Goal: Task Accomplishment & Management: Complete application form

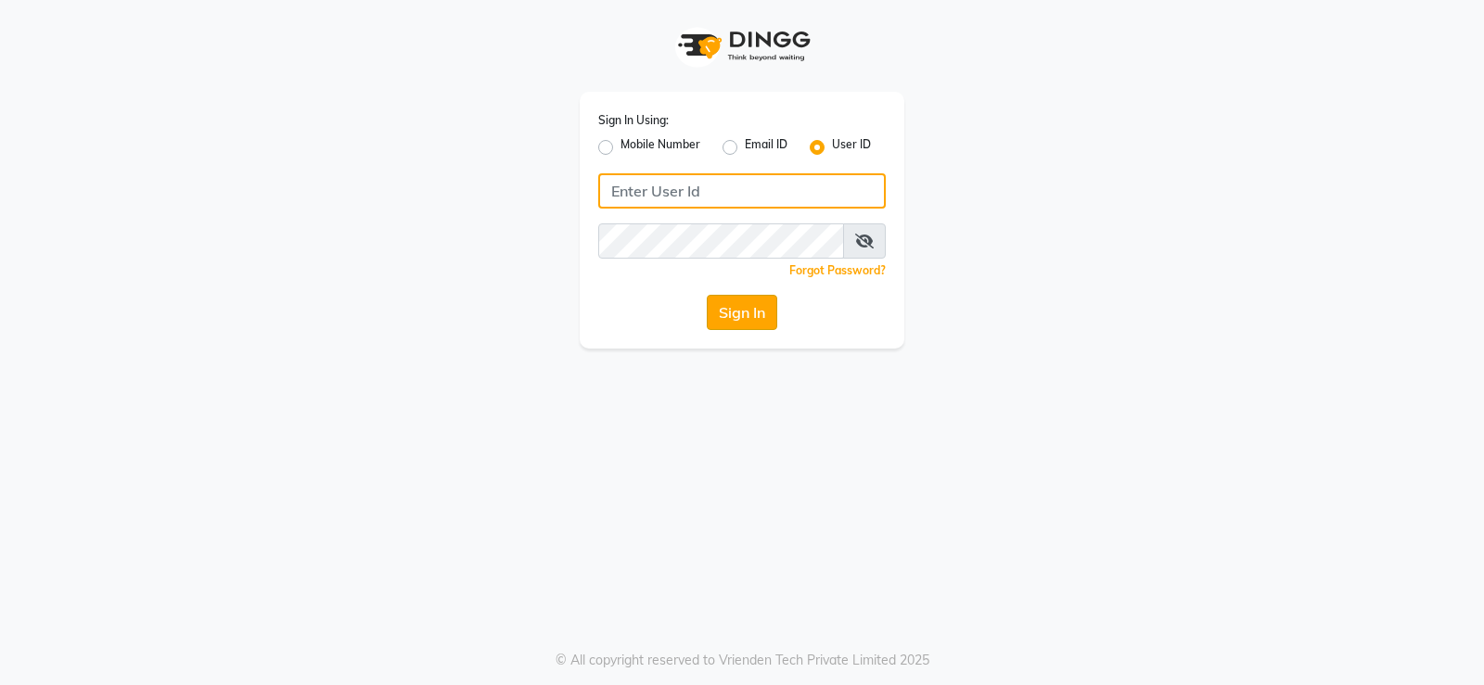
type input "prabhutasalon"
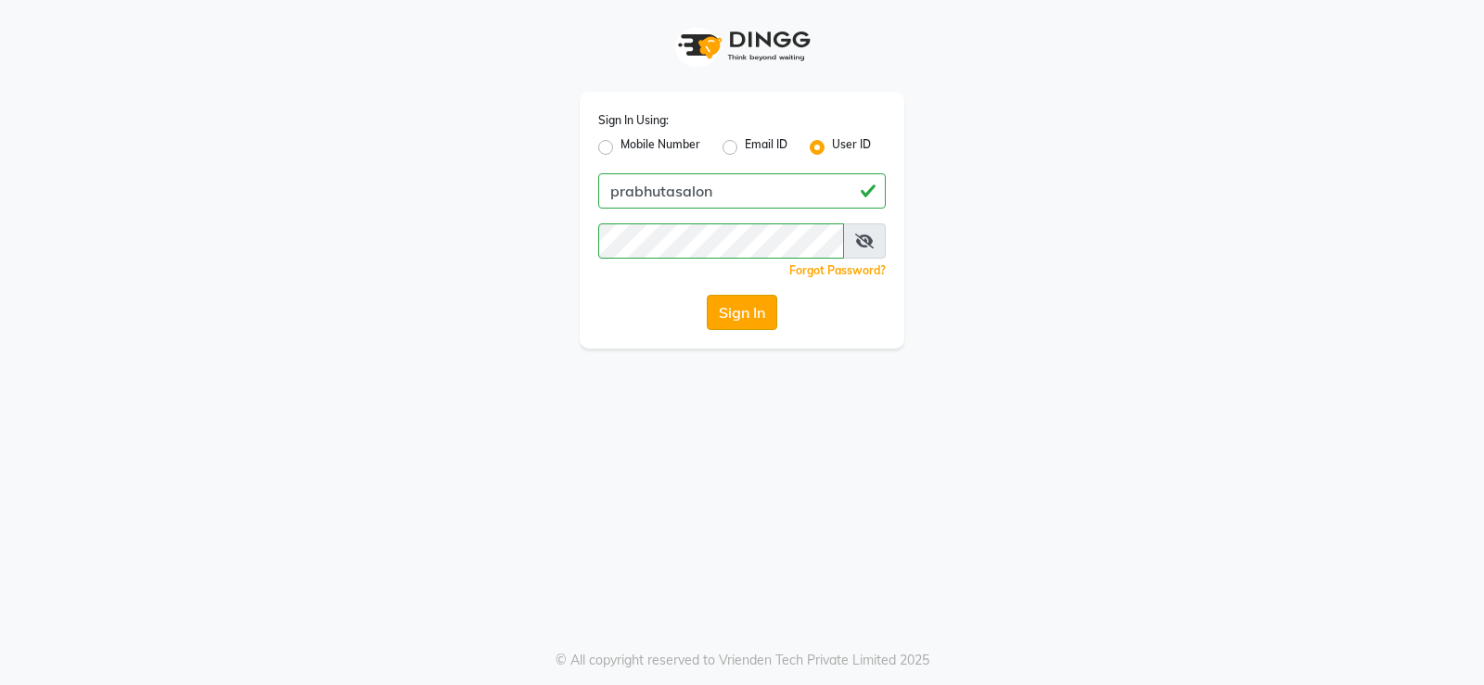
click at [750, 309] on button "Sign In" at bounding box center [742, 312] width 70 height 35
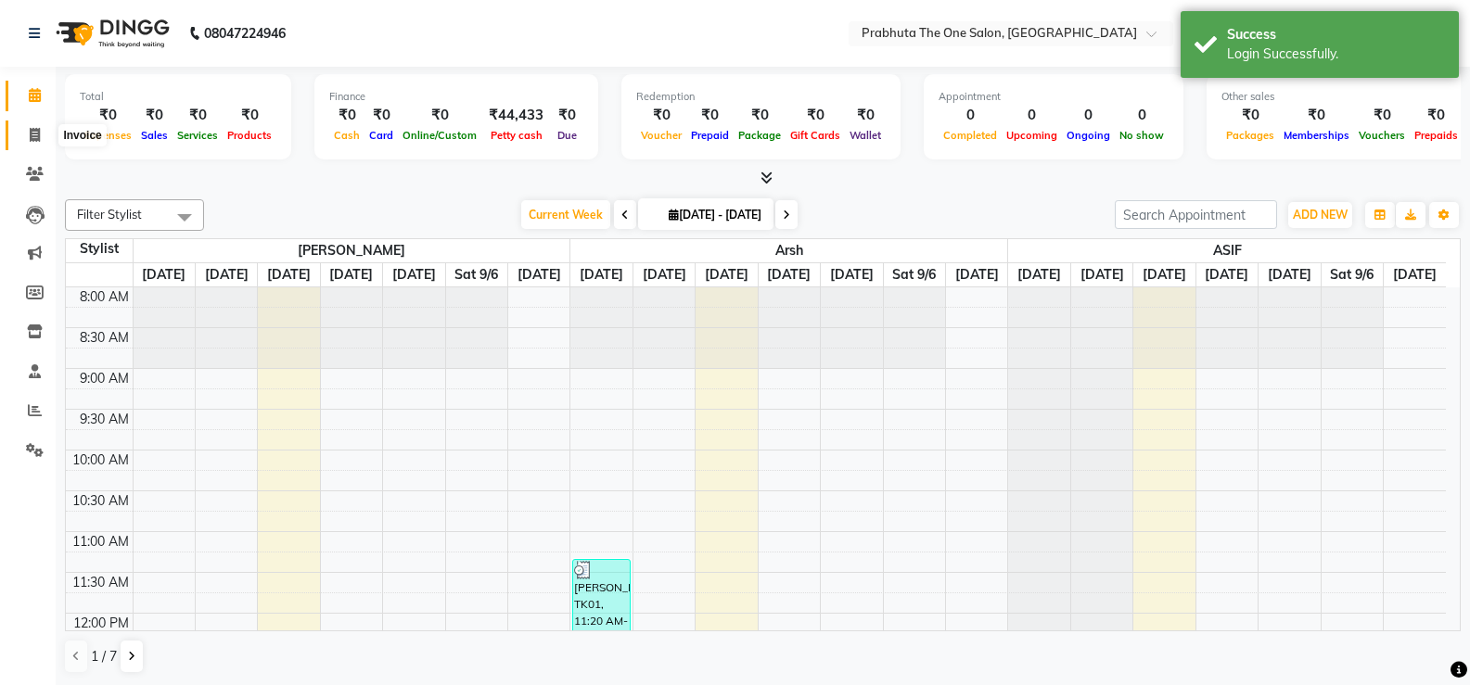
click at [36, 138] on icon at bounding box center [35, 135] width 10 height 14
select select "service"
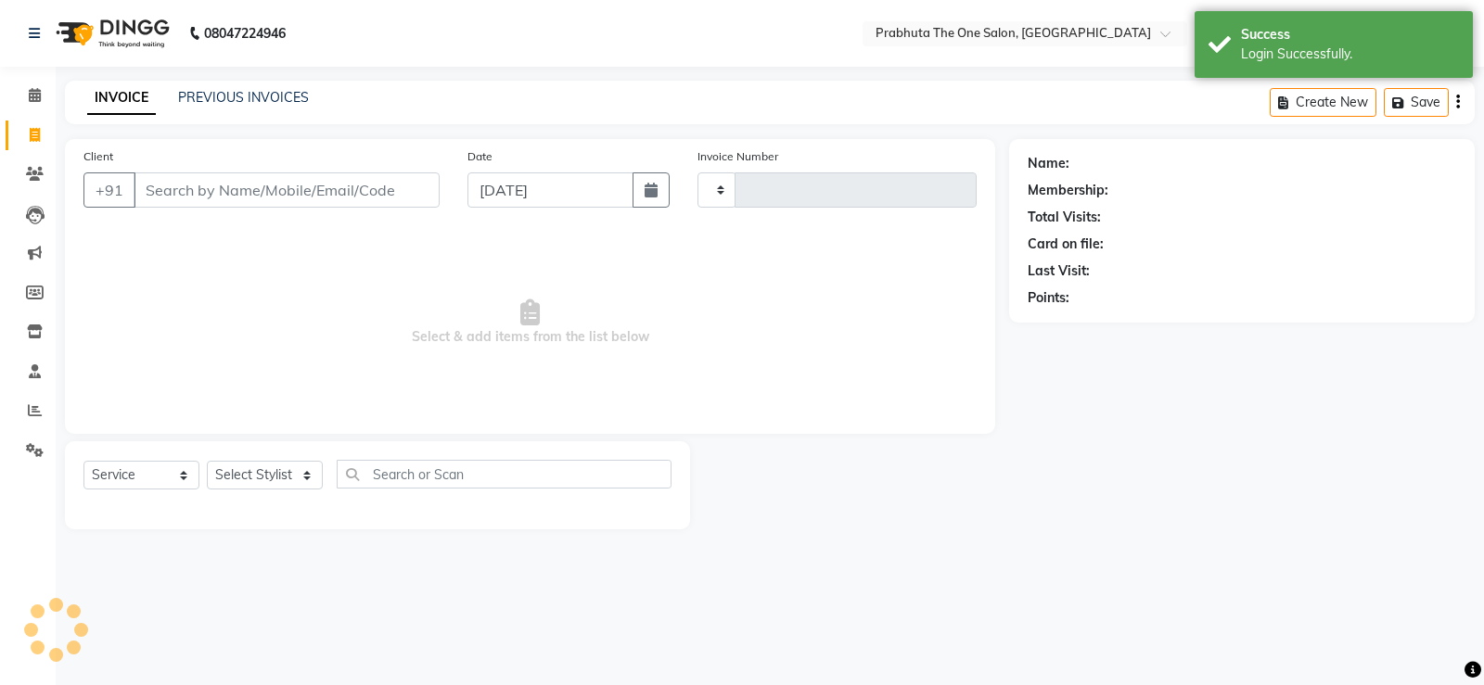
type input "1176"
select select "5326"
click at [263, 471] on select "Select Stylist [PERSON_NAME] [PERSON_NAME] ausween [PERSON_NAME] [PERSON_NAME] …" at bounding box center [265, 475] width 116 height 29
select select "90756"
click at [207, 461] on select "Select Stylist [PERSON_NAME] [PERSON_NAME] ausween [PERSON_NAME] [PERSON_NAME] …" at bounding box center [265, 475] width 116 height 29
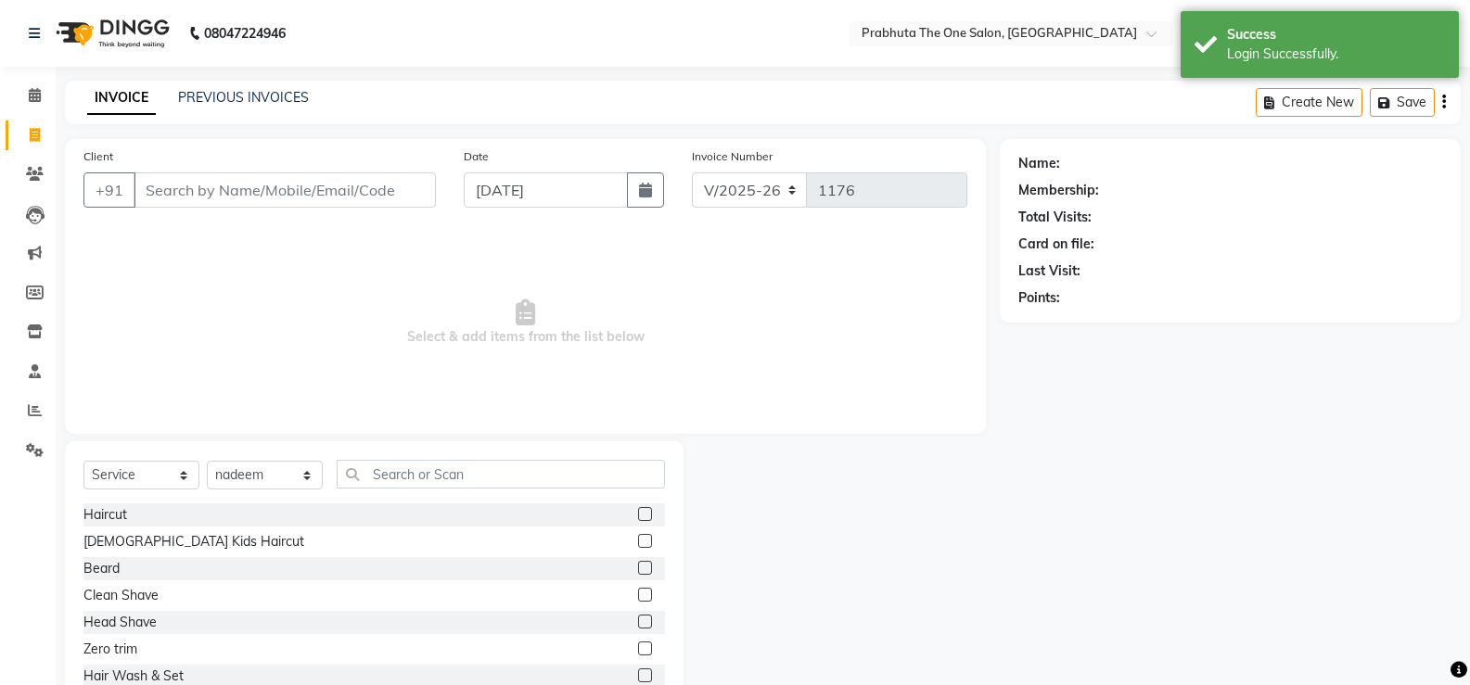
click at [638, 512] on label at bounding box center [645, 514] width 14 height 14
click at [638, 512] on input "checkbox" at bounding box center [644, 515] width 12 height 12
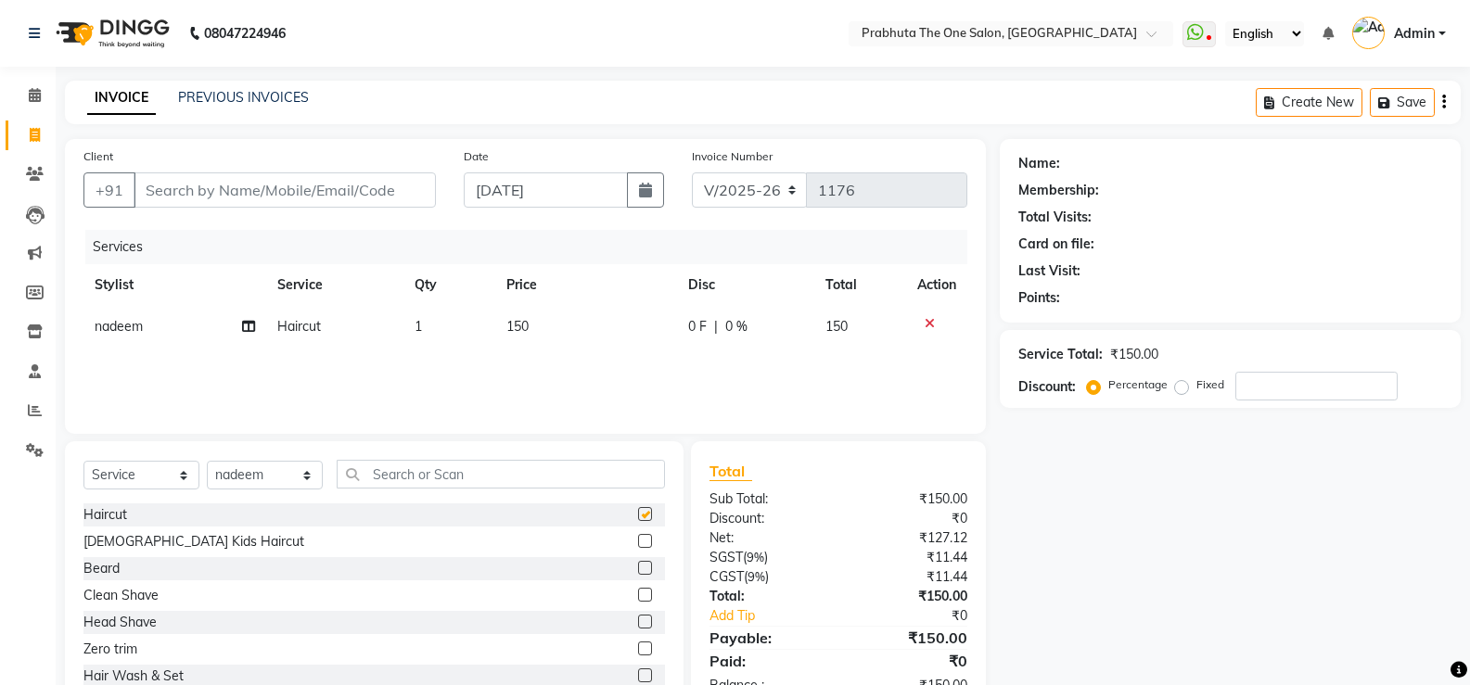
checkbox input "false"
click at [638, 571] on label at bounding box center [645, 568] width 14 height 14
click at [638, 571] on input "checkbox" at bounding box center [644, 569] width 12 height 12
checkbox input "false"
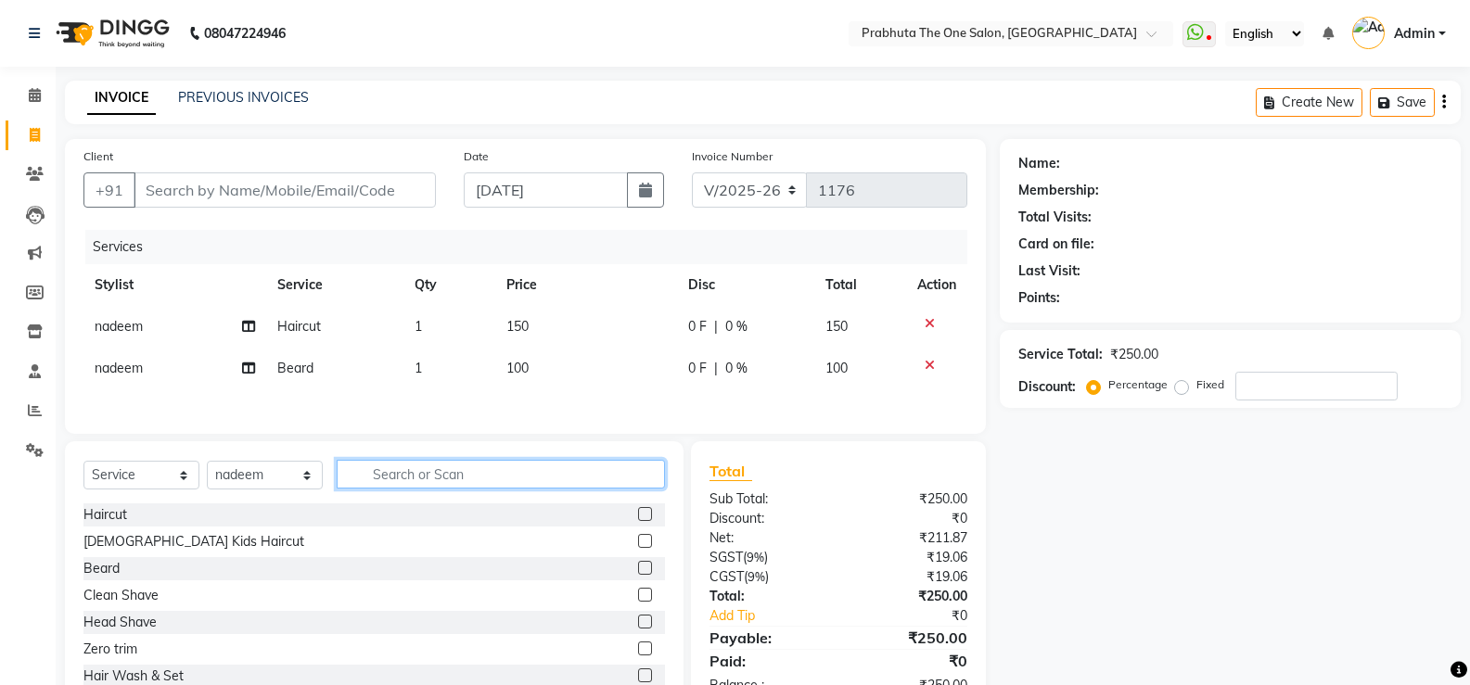
click at [478, 479] on input "text" at bounding box center [501, 474] width 328 height 29
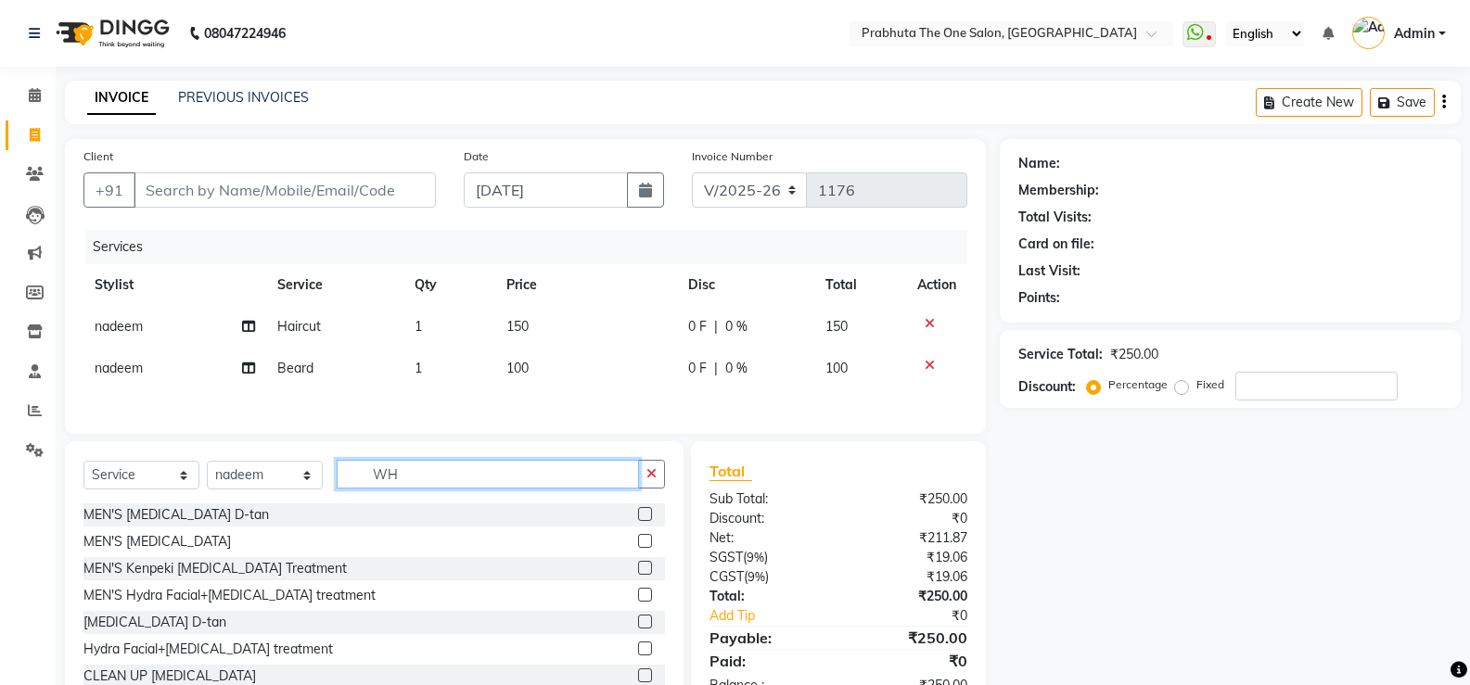
type input "WH"
click at [638, 519] on label at bounding box center [645, 514] width 14 height 14
click at [638, 519] on input "checkbox" at bounding box center [644, 515] width 12 height 12
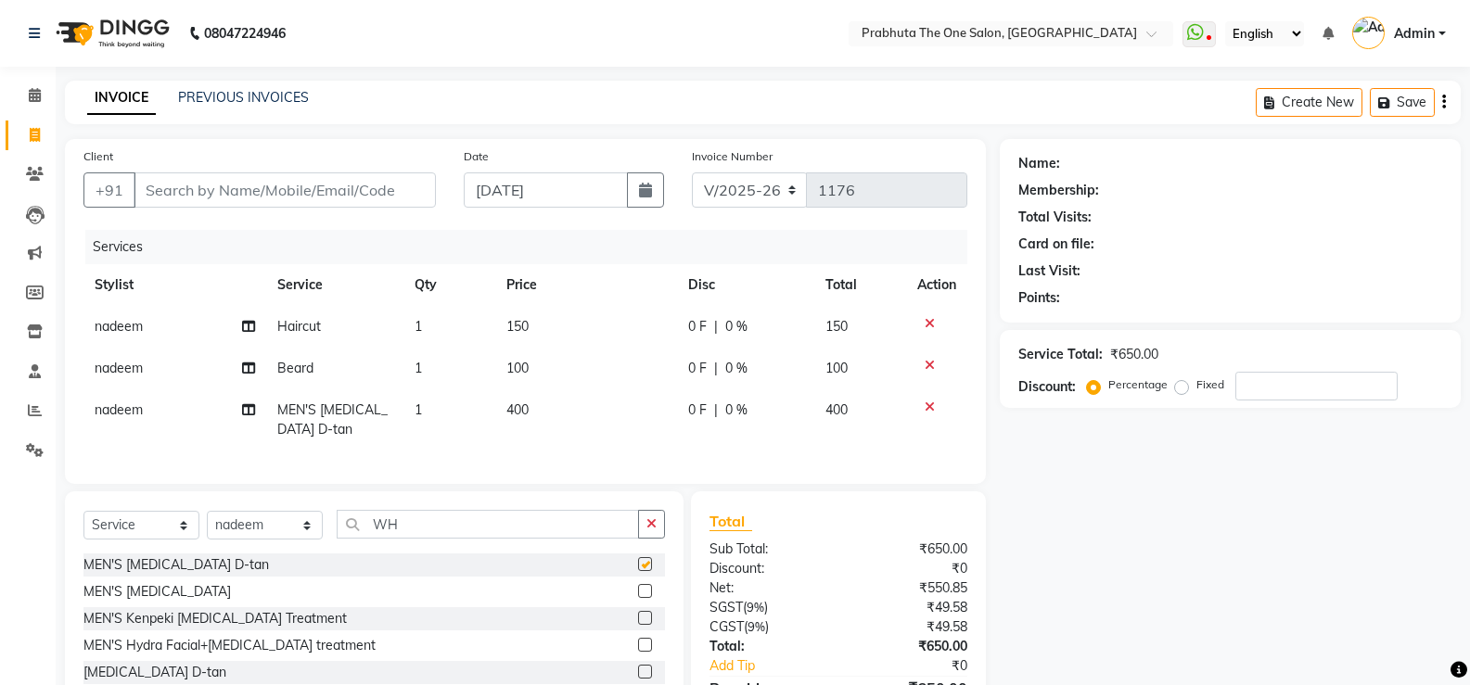
checkbox input "false"
click at [553, 415] on td "400" at bounding box center [586, 419] width 183 height 61
select select "90756"
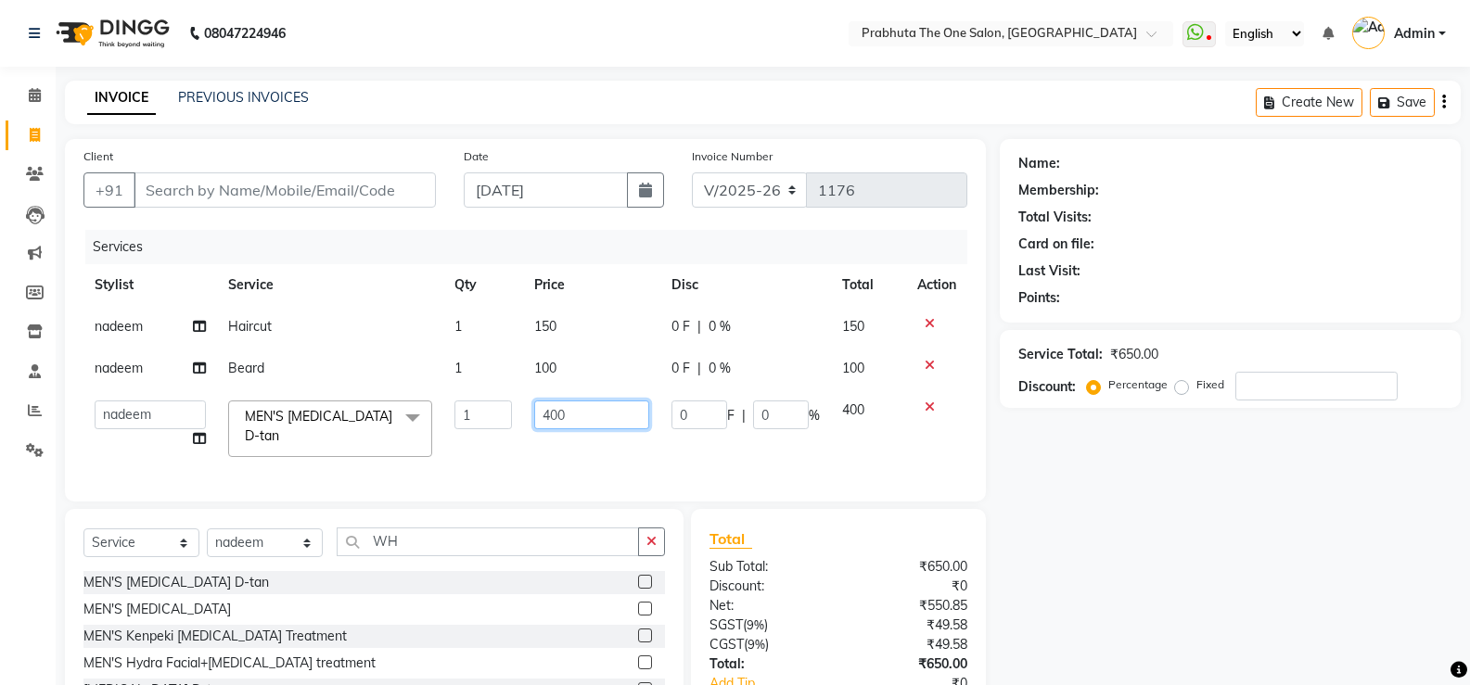
click at [594, 415] on input "400" at bounding box center [591, 415] width 115 height 29
type input "4"
type input "600"
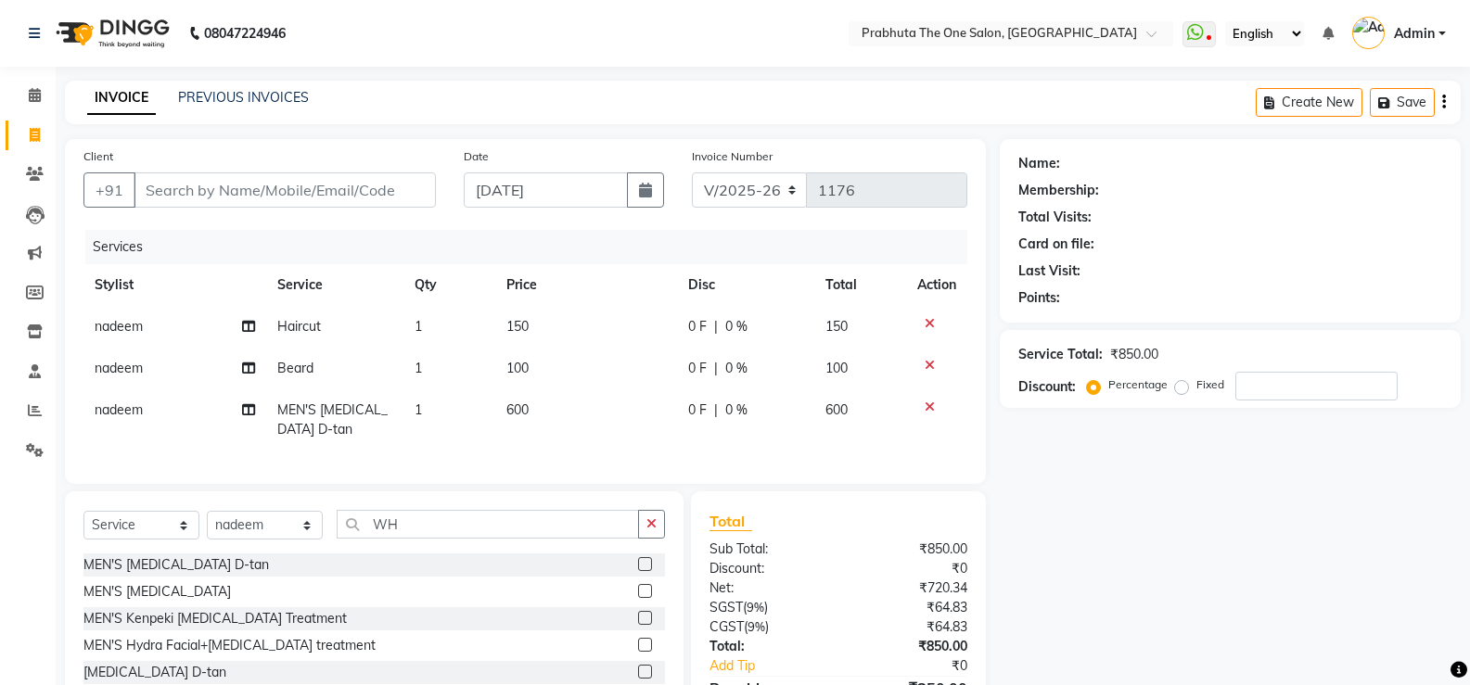
click at [588, 441] on td "600" at bounding box center [586, 419] width 183 height 61
select select "90756"
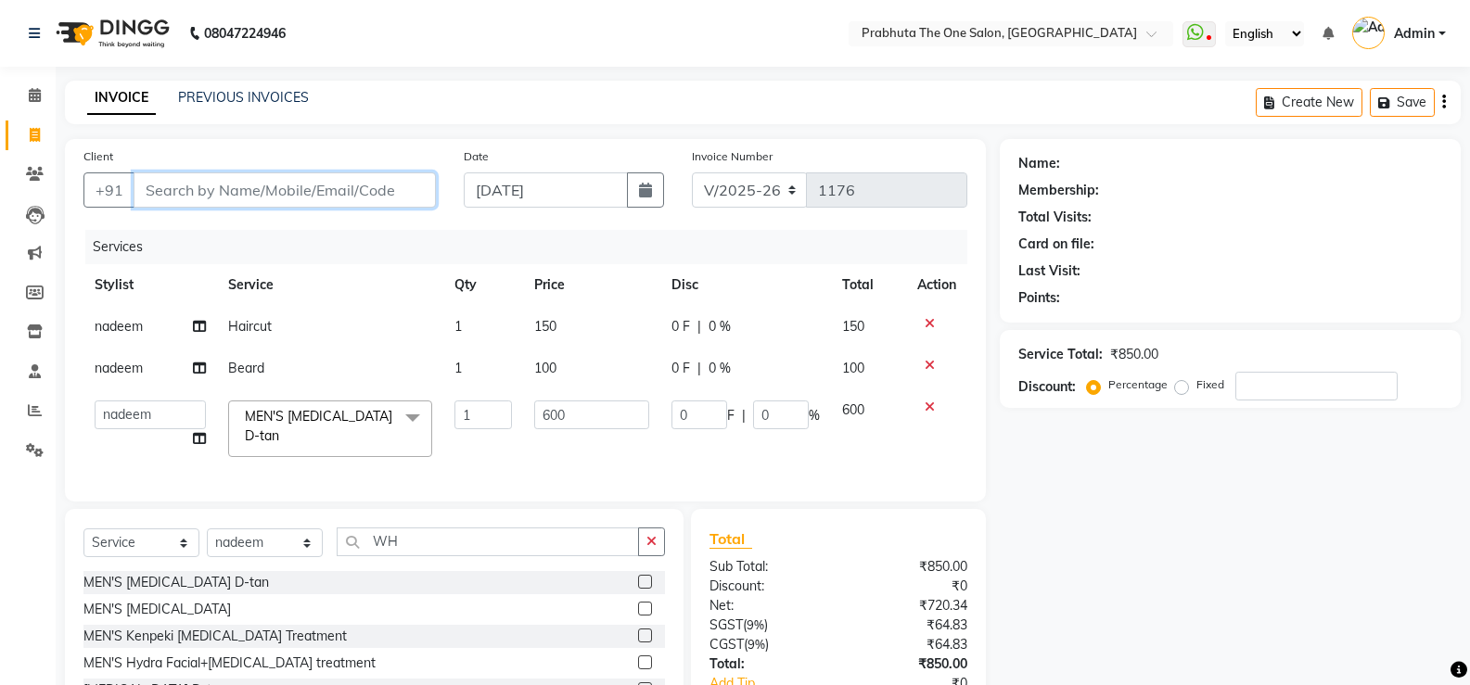
click at [190, 182] on input "Client" at bounding box center [285, 189] width 302 height 35
click at [223, 170] on div "Client +91" at bounding box center [260, 185] width 380 height 76
click at [938, 366] on div at bounding box center [936, 365] width 39 height 13
click at [928, 367] on icon at bounding box center [930, 365] width 10 height 13
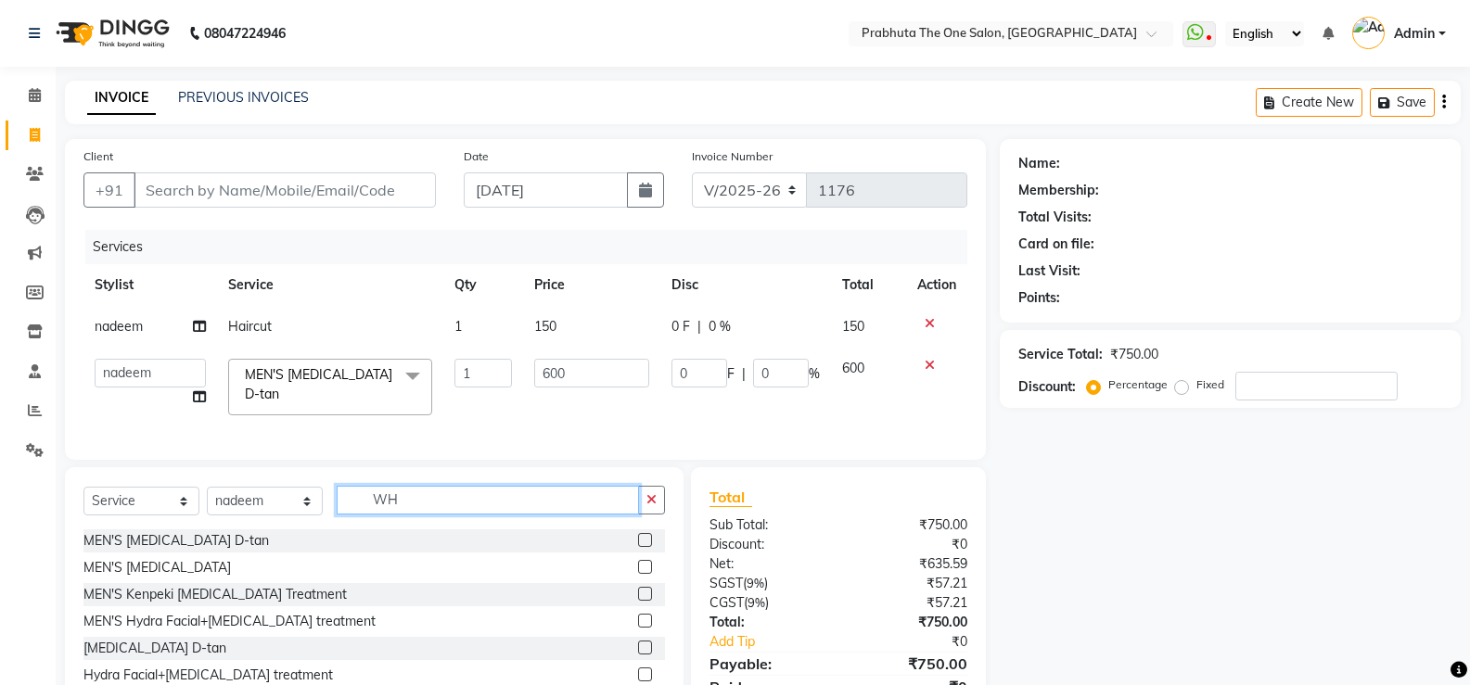
click at [415, 515] on input "WH" at bounding box center [488, 500] width 302 height 29
type input "W"
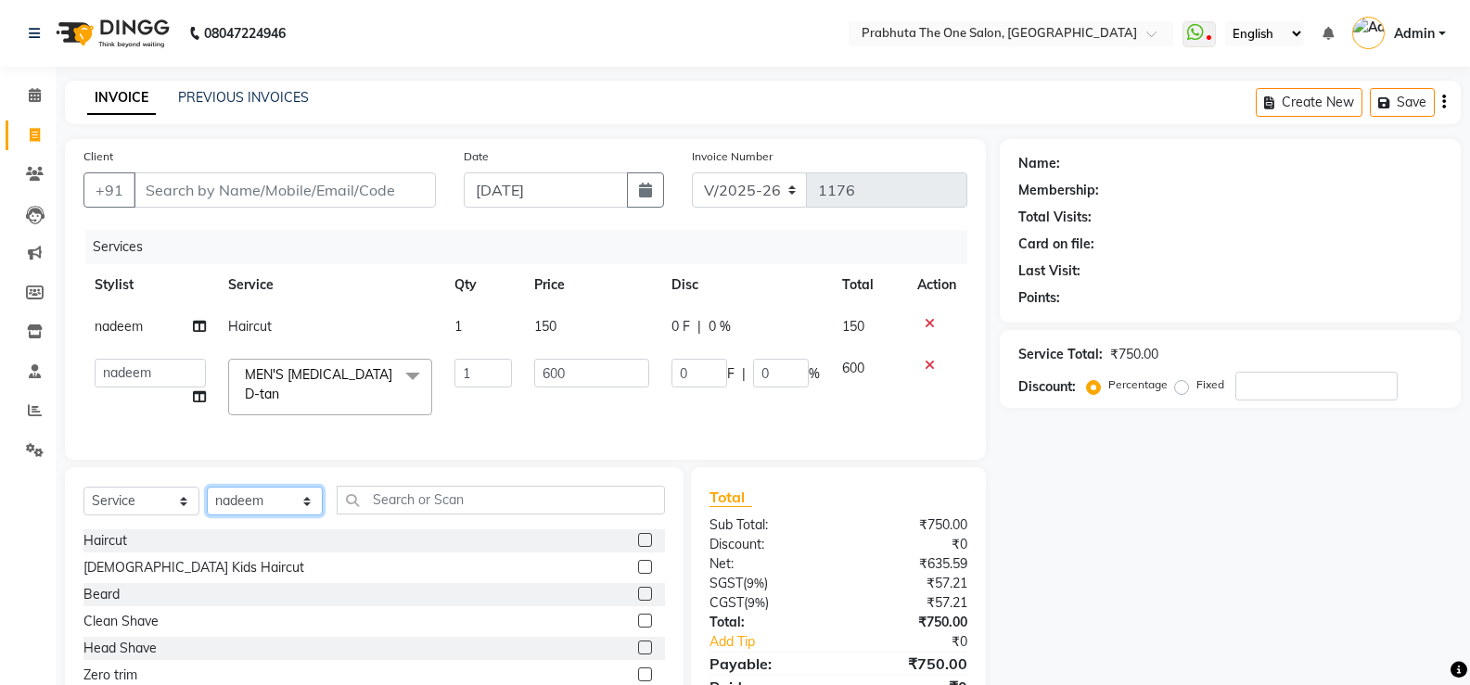
click at [287, 513] on select "Select Stylist [PERSON_NAME] [PERSON_NAME] ausween [PERSON_NAME] [PERSON_NAME] …" at bounding box center [265, 501] width 116 height 29
select select "67690"
click at [207, 501] on select "Select Stylist [PERSON_NAME] [PERSON_NAME] ausween [PERSON_NAME] [PERSON_NAME] …" at bounding box center [265, 501] width 116 height 29
click at [401, 515] on input "text" at bounding box center [501, 500] width 328 height 29
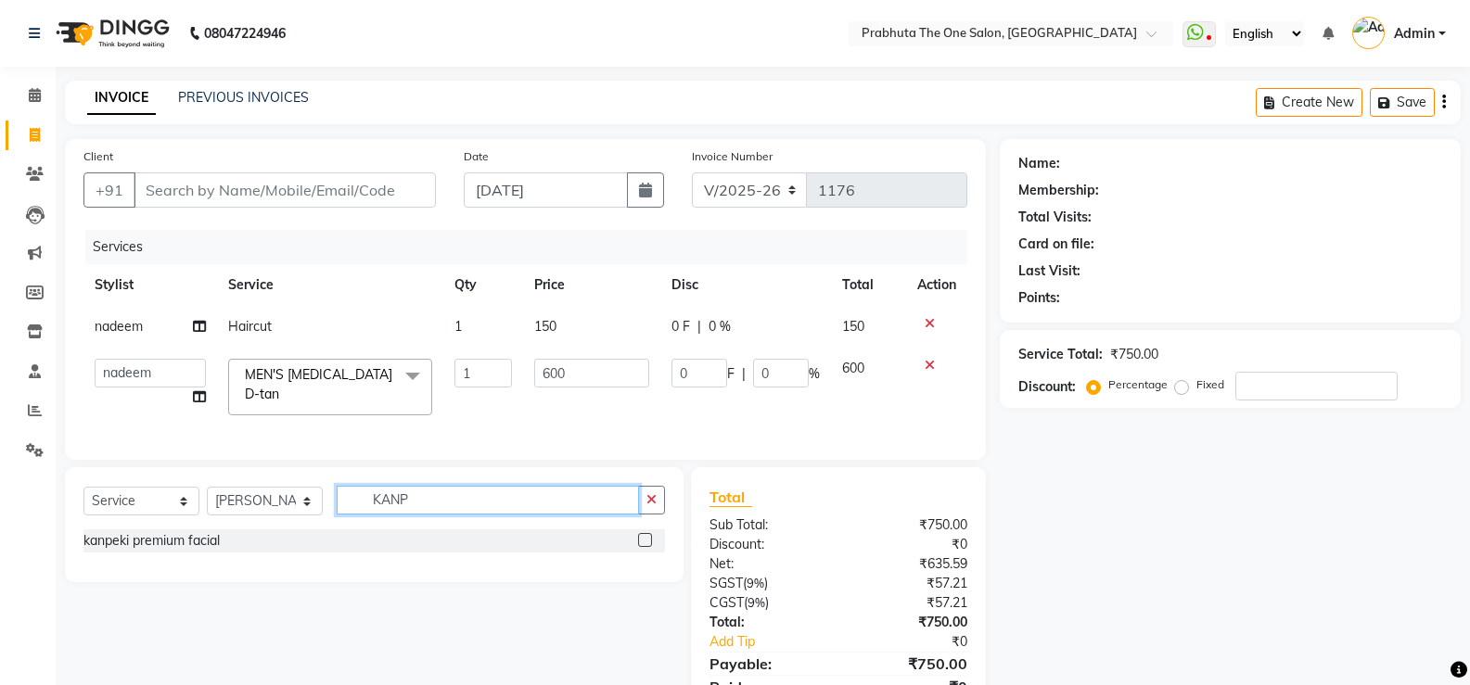
type input "KANP"
click at [642, 547] on label at bounding box center [645, 540] width 14 height 14
click at [642, 547] on input "checkbox" at bounding box center [644, 541] width 12 height 12
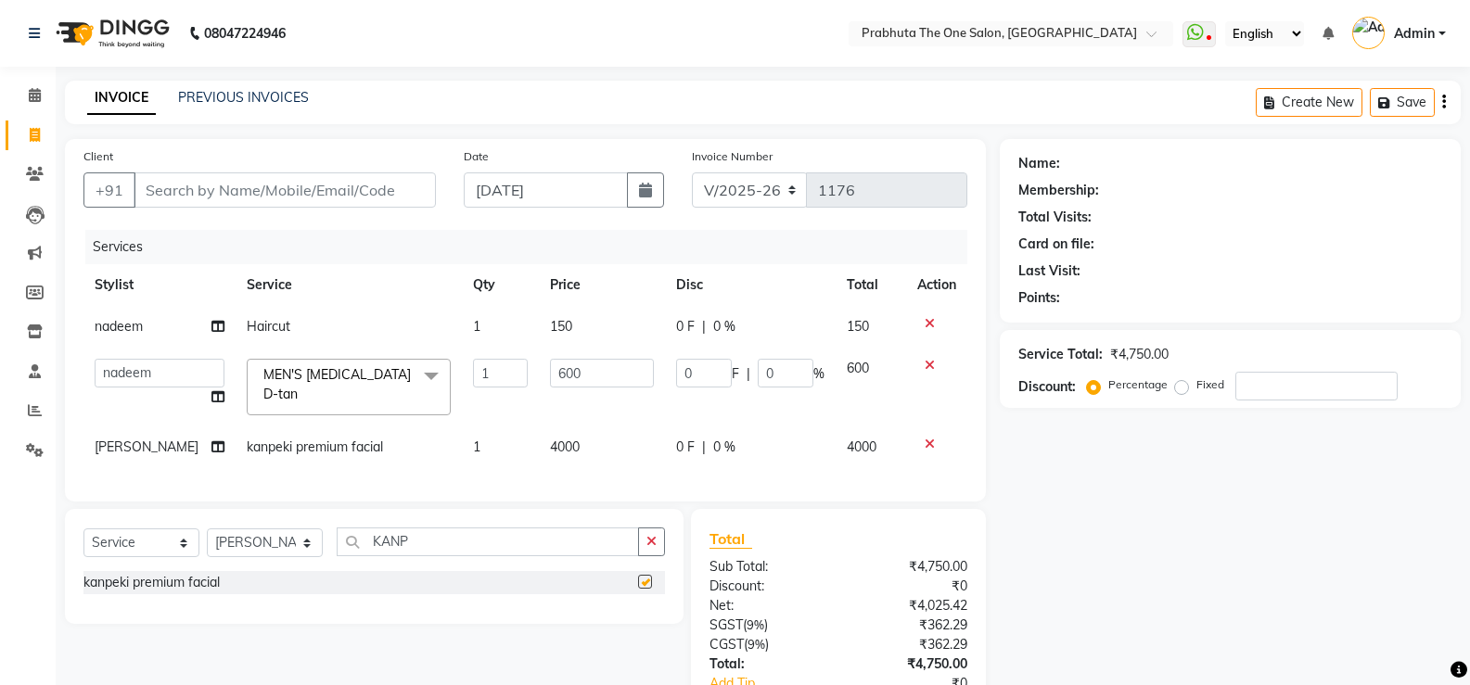
checkbox input "false"
click at [593, 441] on td "4000" at bounding box center [602, 448] width 126 height 42
select select "67690"
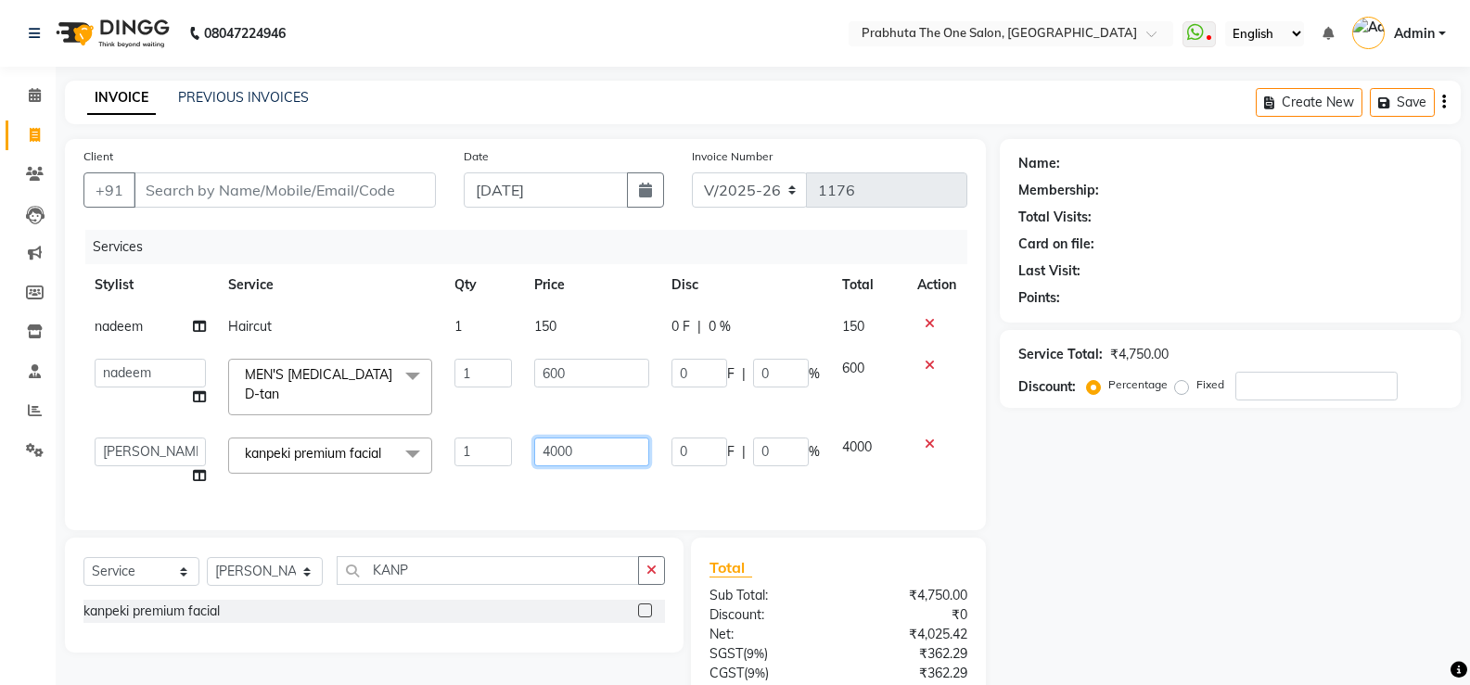
click at [593, 441] on input "4000" at bounding box center [591, 452] width 115 height 29
type input "4"
type input "2500"
click at [566, 479] on div "Services Stylist Service Qty Price Disc Total Action nadeem Haircut 1 150 0 F |…" at bounding box center [525, 371] width 884 height 282
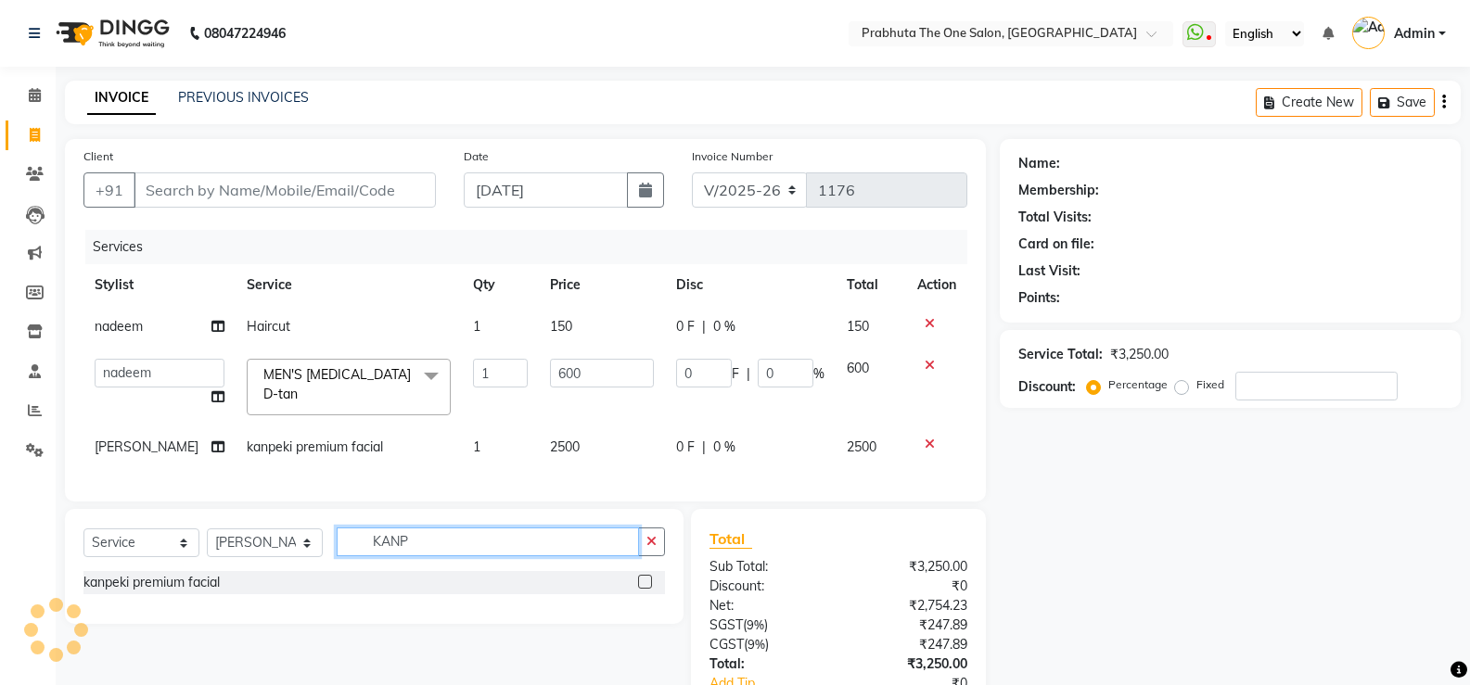
click at [542, 555] on input "KANP" at bounding box center [488, 542] width 302 height 29
type input "K"
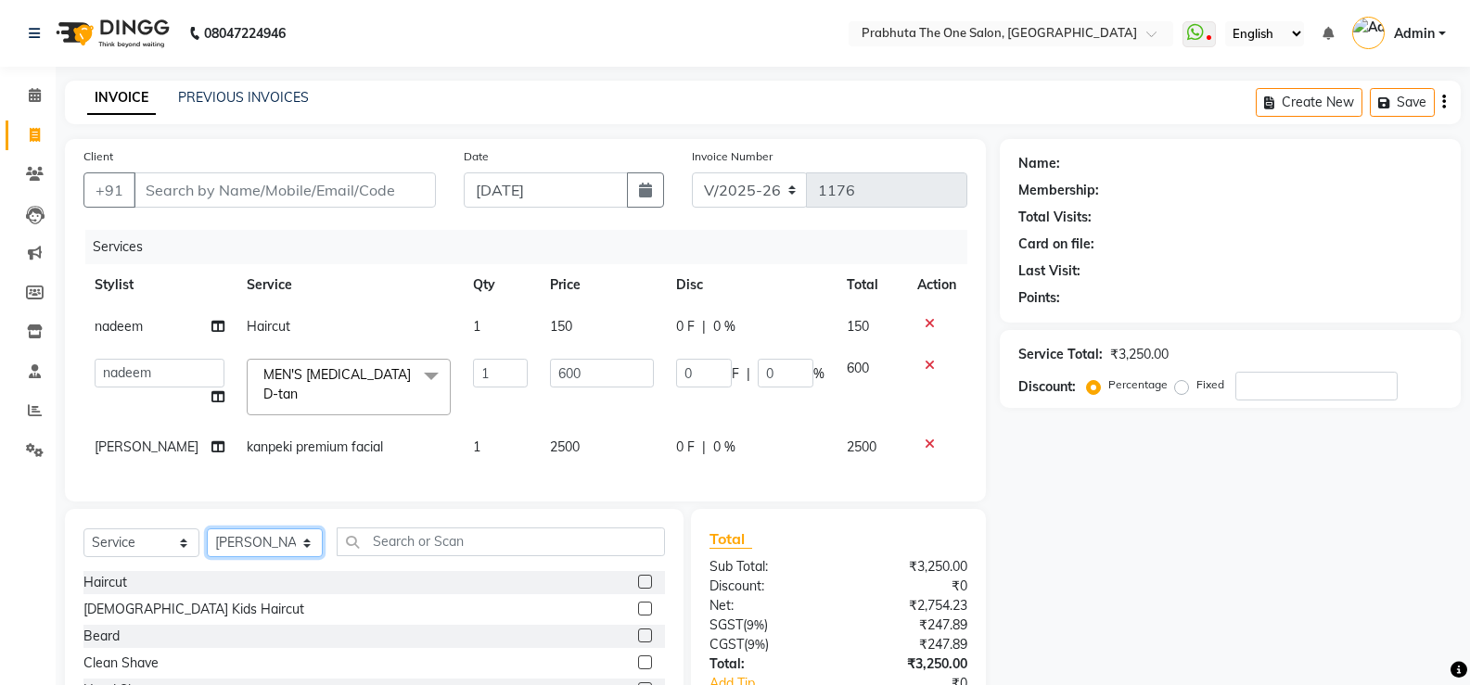
click at [236, 550] on select "Select Stylist [PERSON_NAME] [PERSON_NAME] ausween [PERSON_NAME] [PERSON_NAME] …" at bounding box center [265, 543] width 116 height 29
select select "82692"
click at [207, 542] on select "Select Stylist [PERSON_NAME] [PERSON_NAME] ausween [PERSON_NAME] [PERSON_NAME] …" at bounding box center [265, 543] width 116 height 29
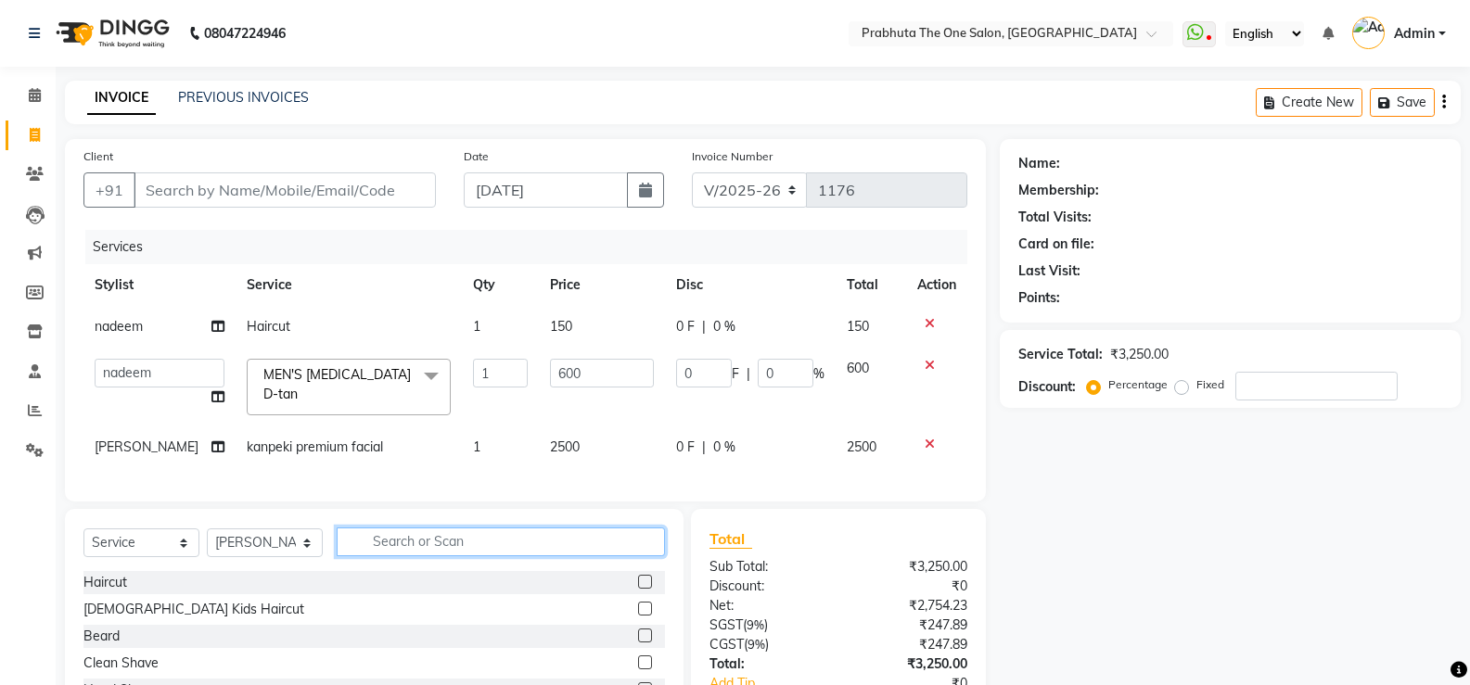
click at [390, 554] on input "text" at bounding box center [501, 542] width 328 height 29
type input "PRO"
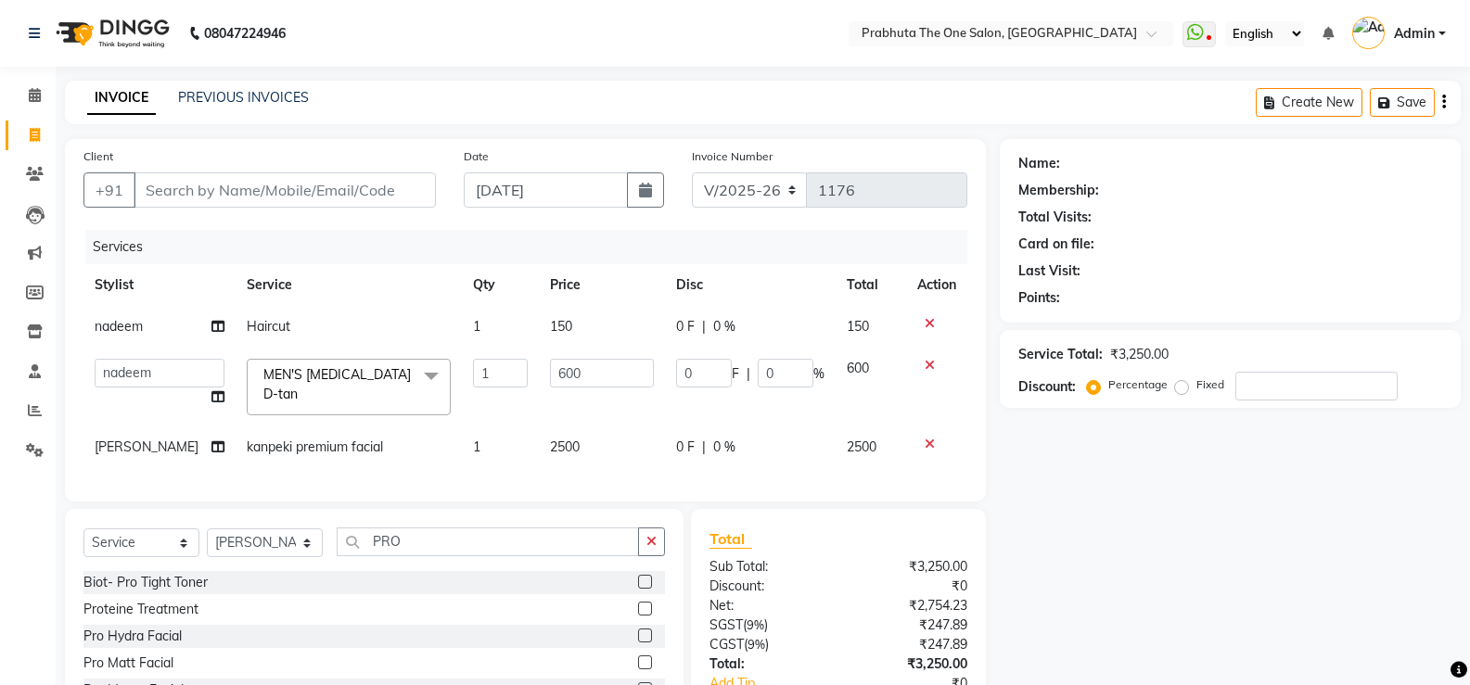
click at [638, 616] on label at bounding box center [645, 609] width 14 height 14
click at [638, 616] on input "checkbox" at bounding box center [644, 610] width 12 height 12
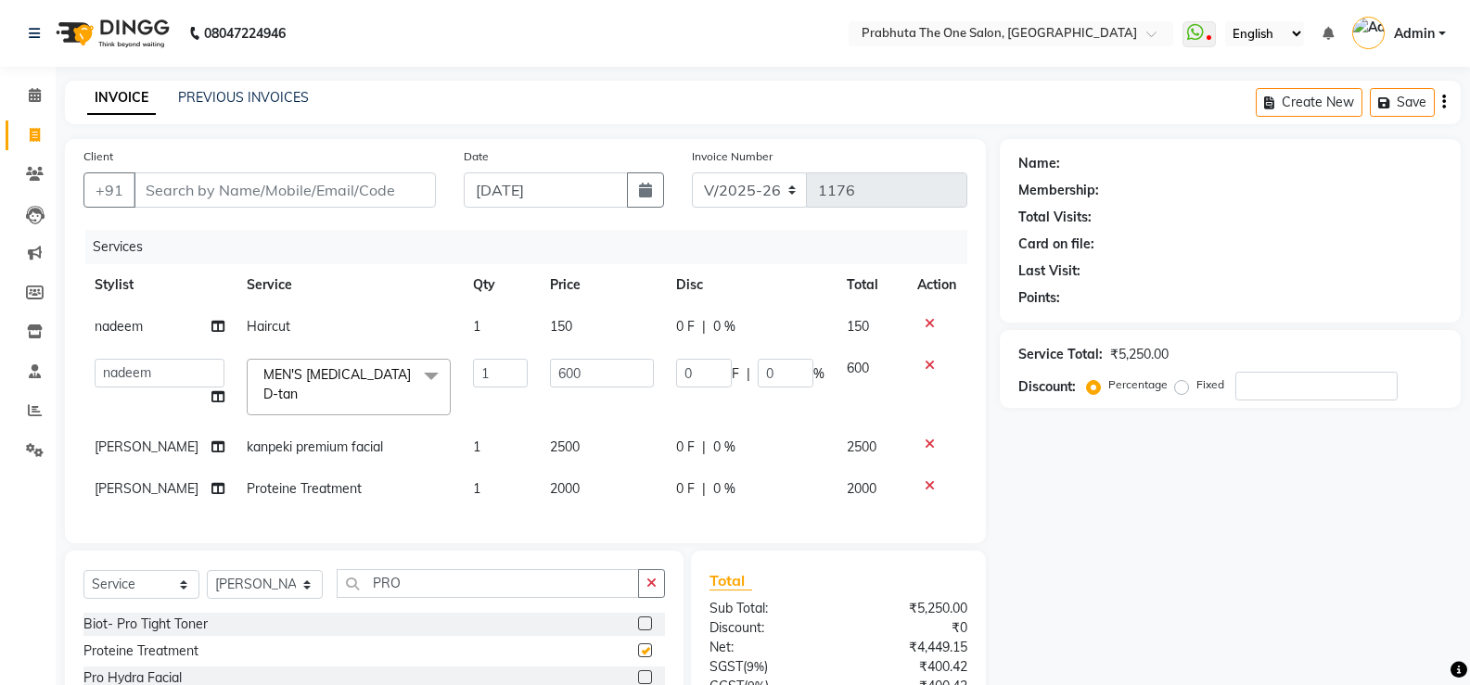
checkbox input "false"
click at [584, 486] on td "2000" at bounding box center [602, 489] width 126 height 42
select select "82692"
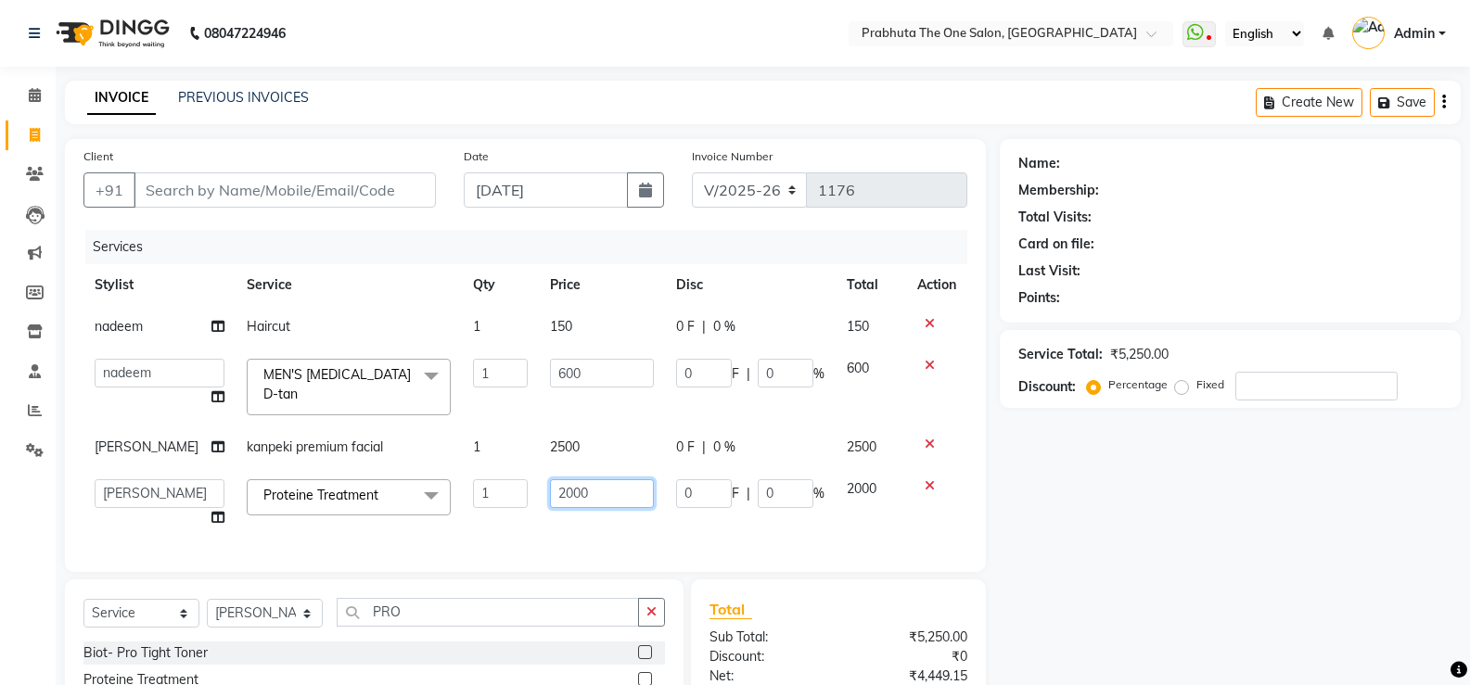
click at [581, 490] on input "2000" at bounding box center [602, 493] width 104 height 29
type input "2"
type input "2500"
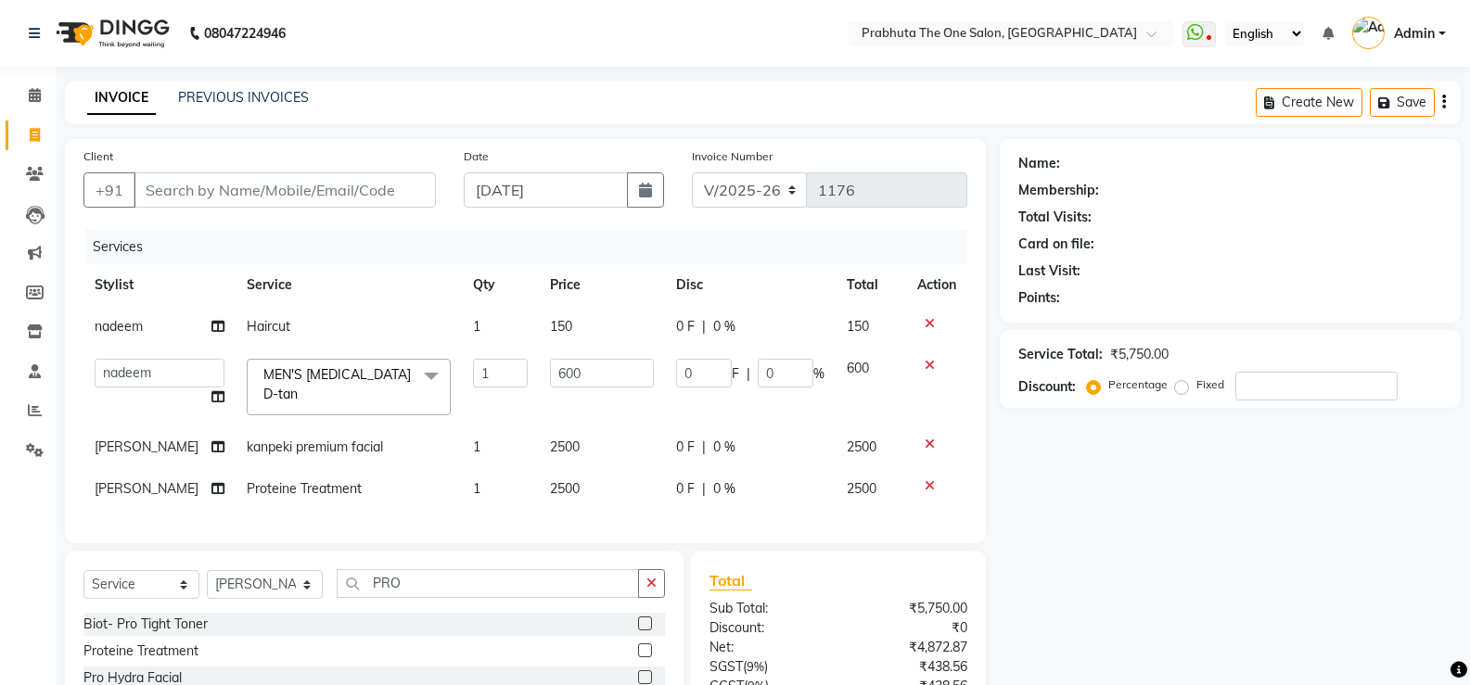
click at [571, 523] on div "Services Stylist Service Qty Price Disc Total Action nadeem Haircut 1 150 0 F |…" at bounding box center [525, 377] width 884 height 295
click at [499, 589] on input "PRO" at bounding box center [488, 583] width 302 height 29
type input "P"
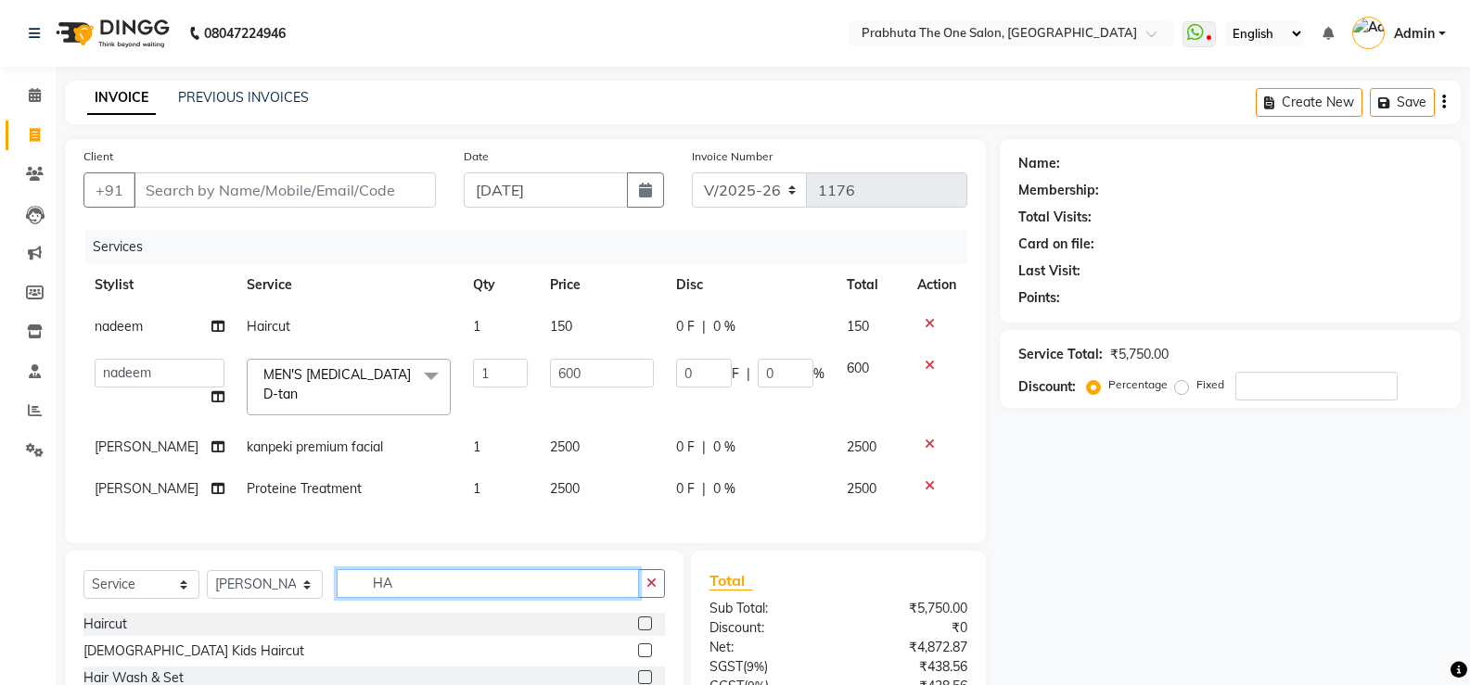
type input "H"
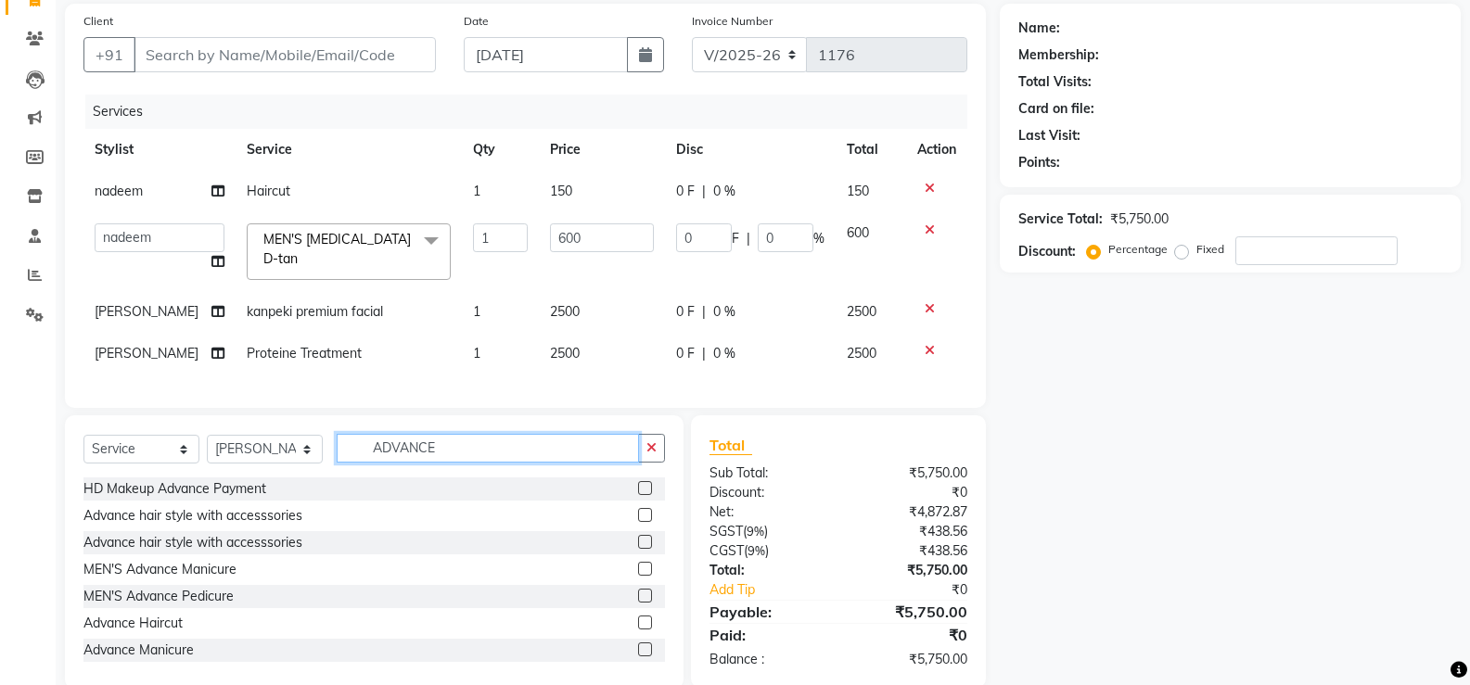
scroll to position [181, 0]
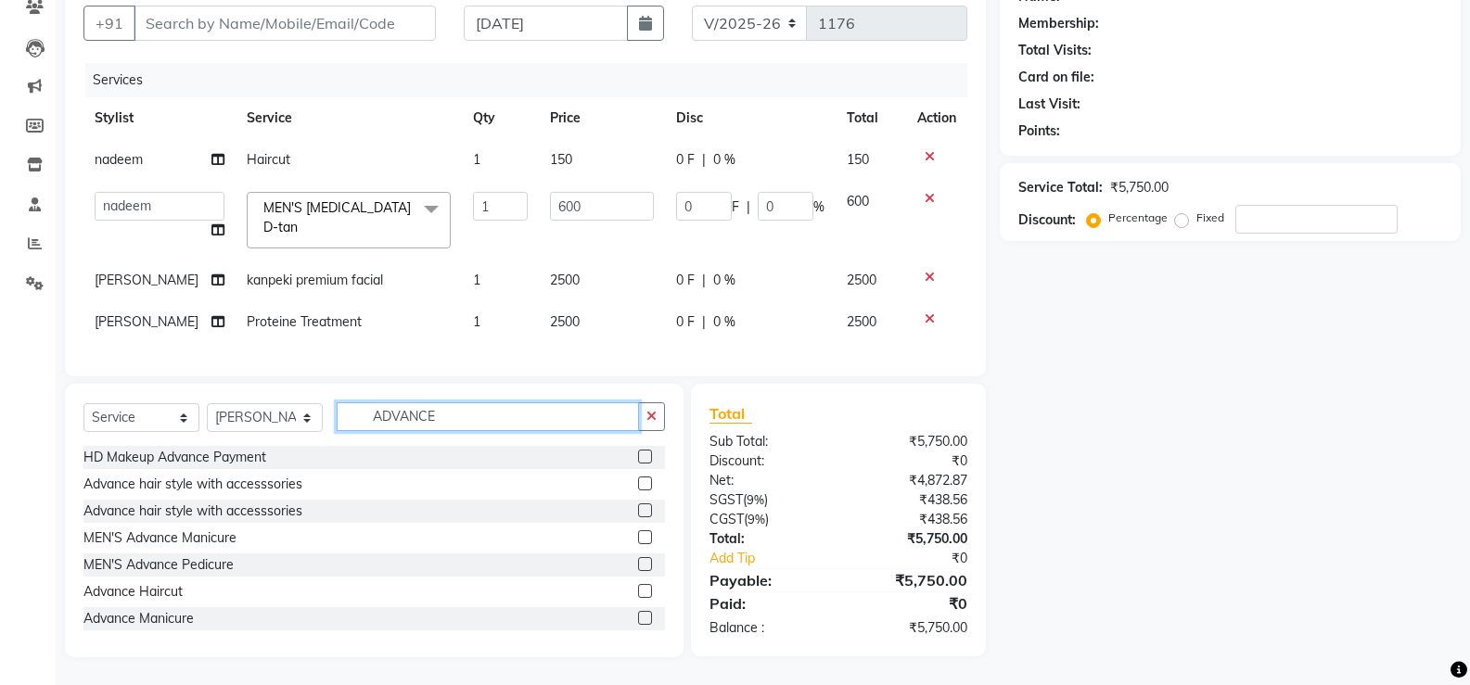
type input "ADVANCE"
click at [638, 586] on label at bounding box center [645, 591] width 14 height 14
click at [638, 586] on input "checkbox" at bounding box center [644, 592] width 12 height 12
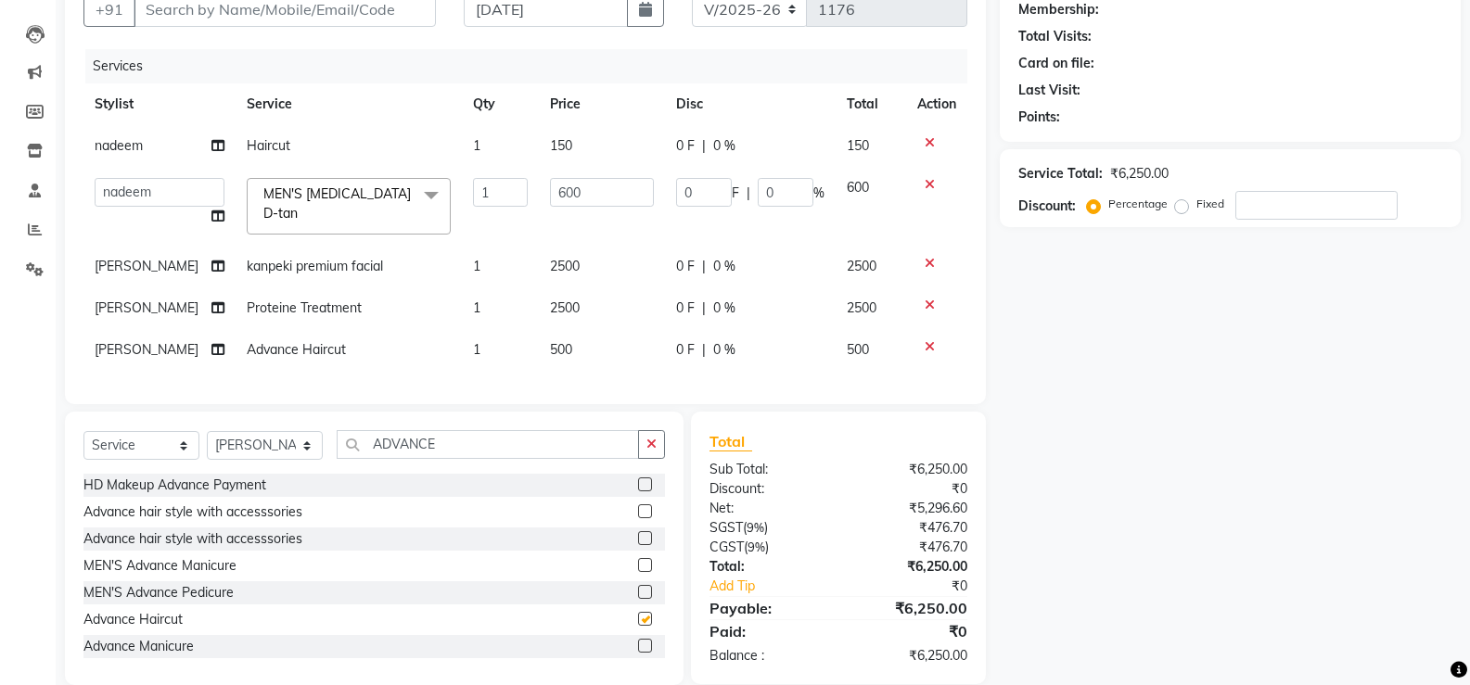
checkbox input "false"
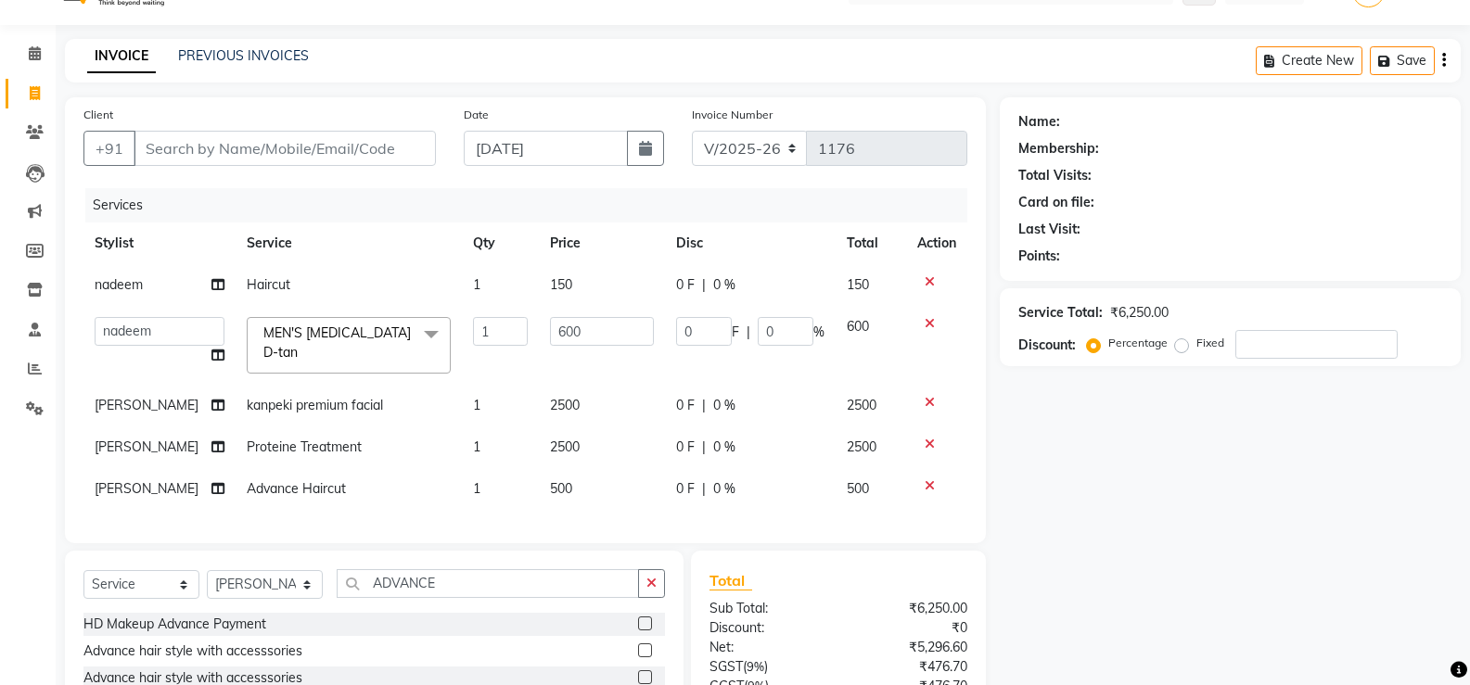
scroll to position [0, 0]
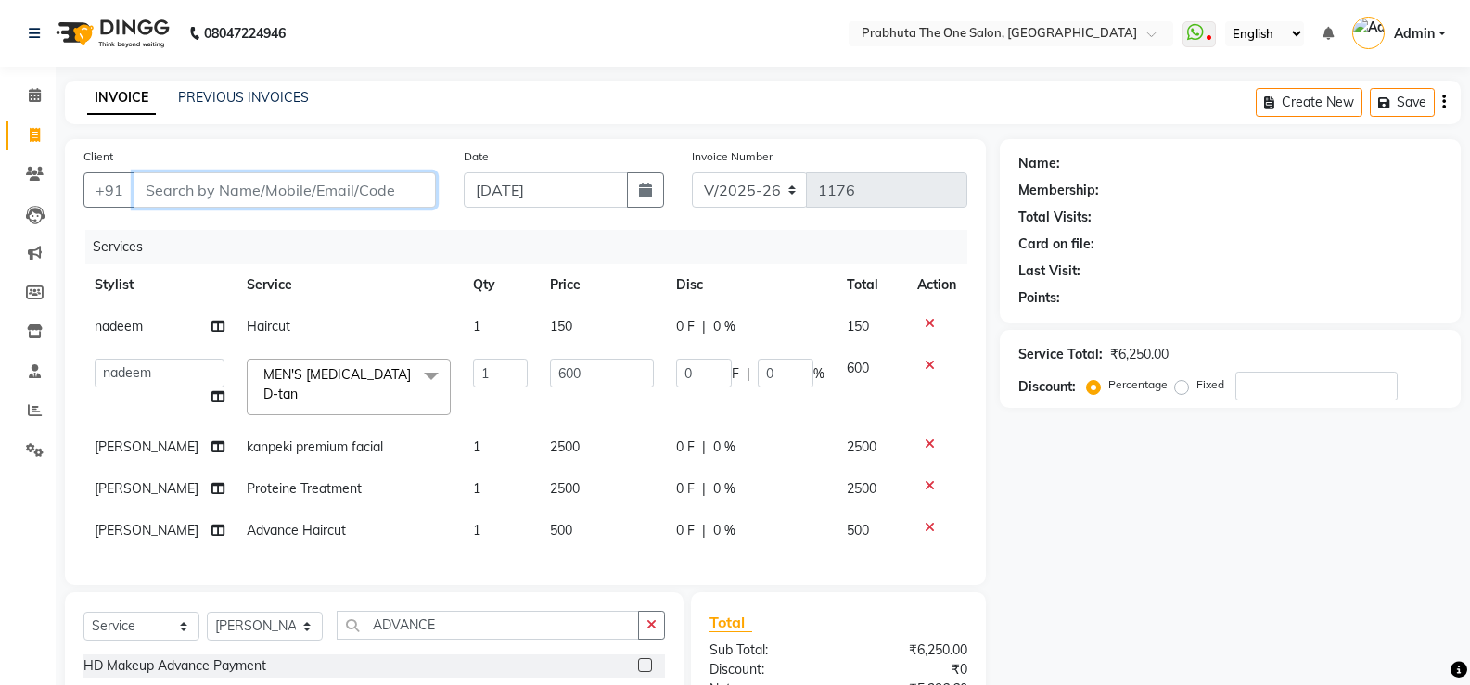
click at [351, 192] on input "Client" at bounding box center [285, 189] width 302 height 35
type input "7"
type input "0"
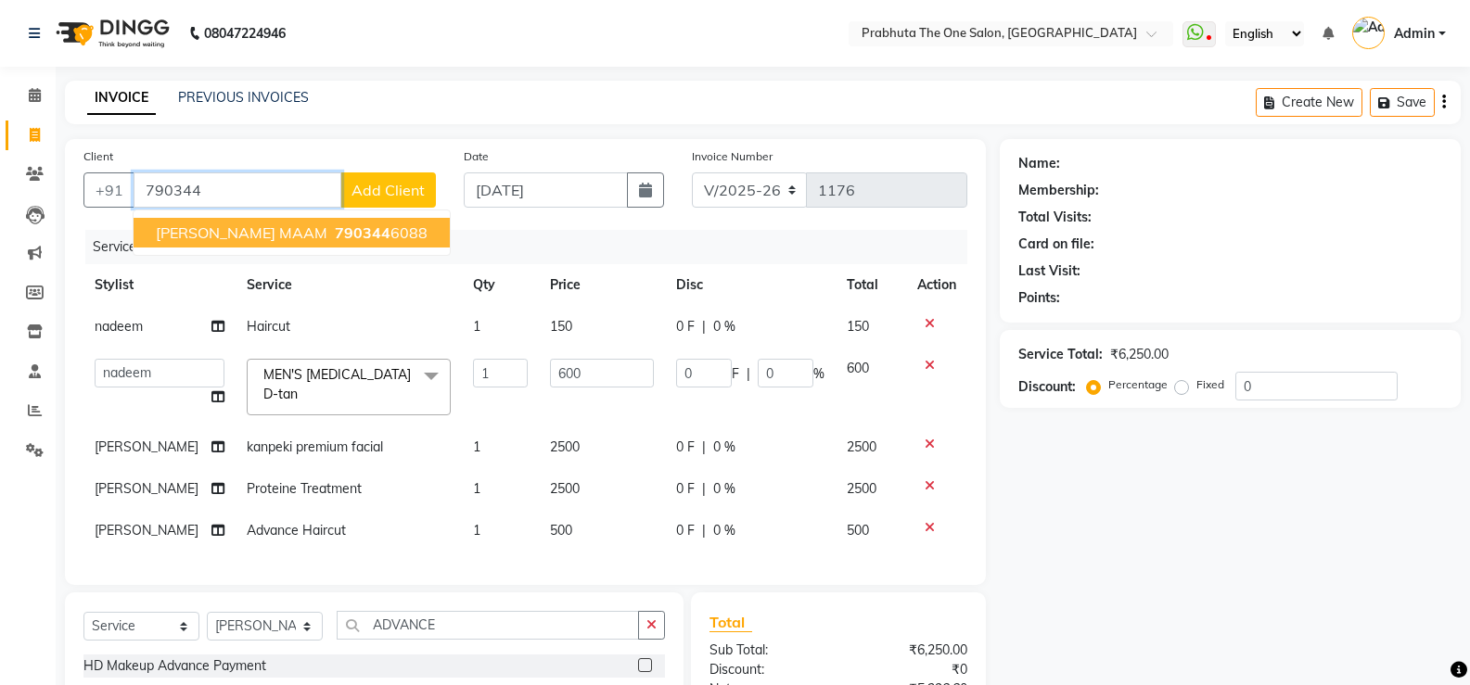
click at [267, 241] on button "[PERSON_NAME] MAAM 790344 6088" at bounding box center [292, 233] width 316 height 30
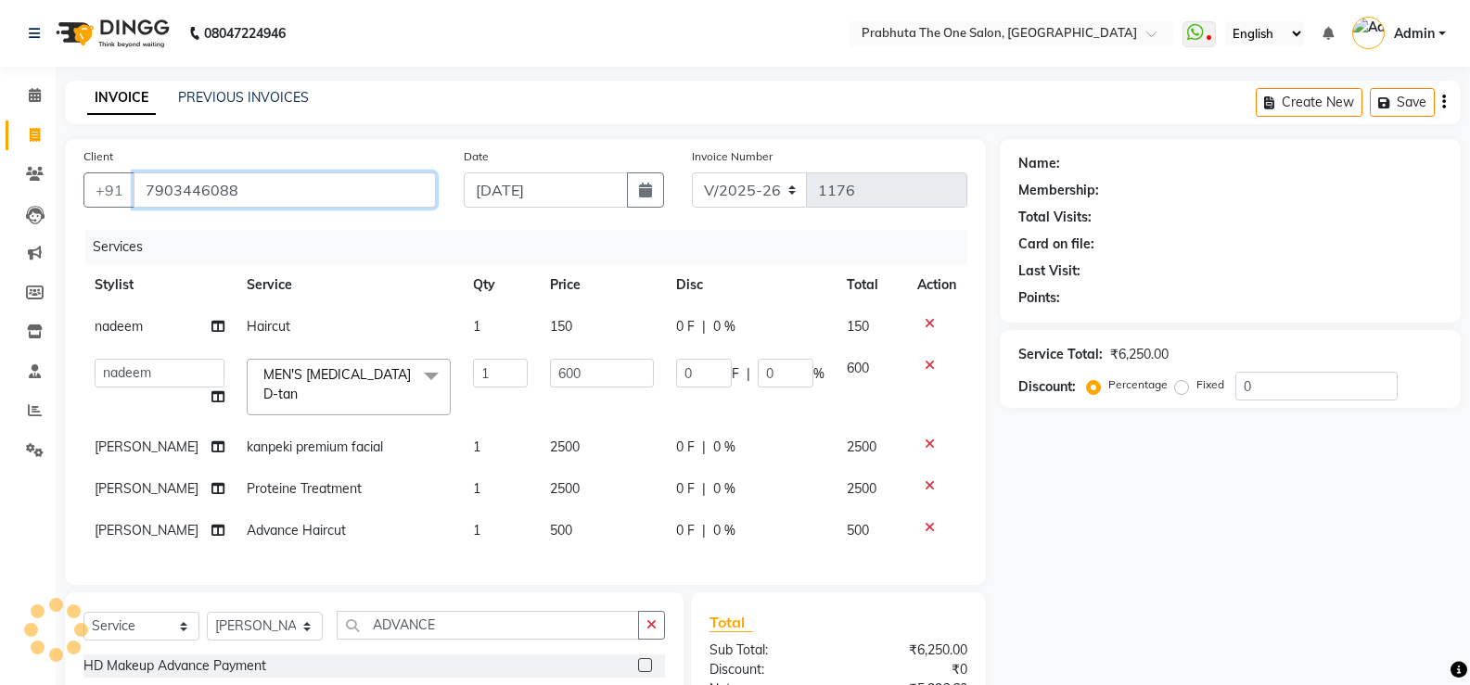
type input "7903446088"
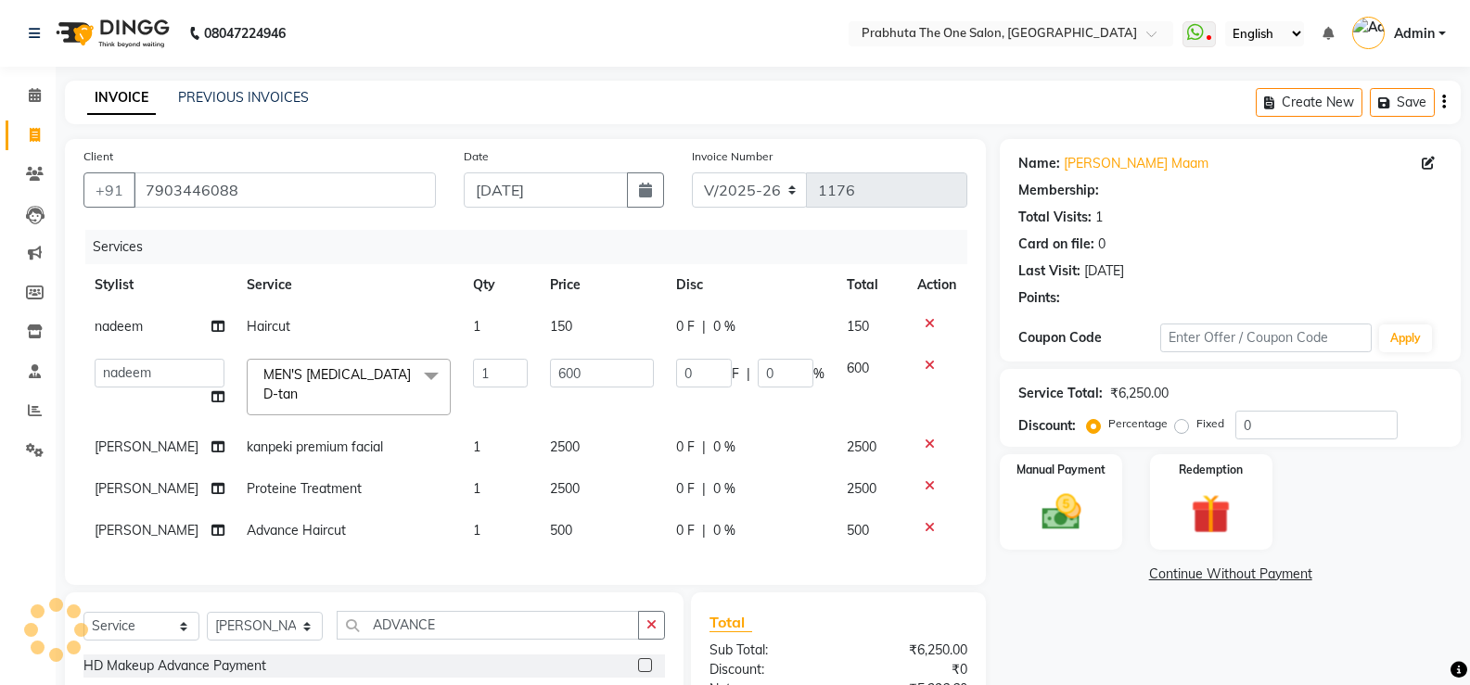
select select "1: Object"
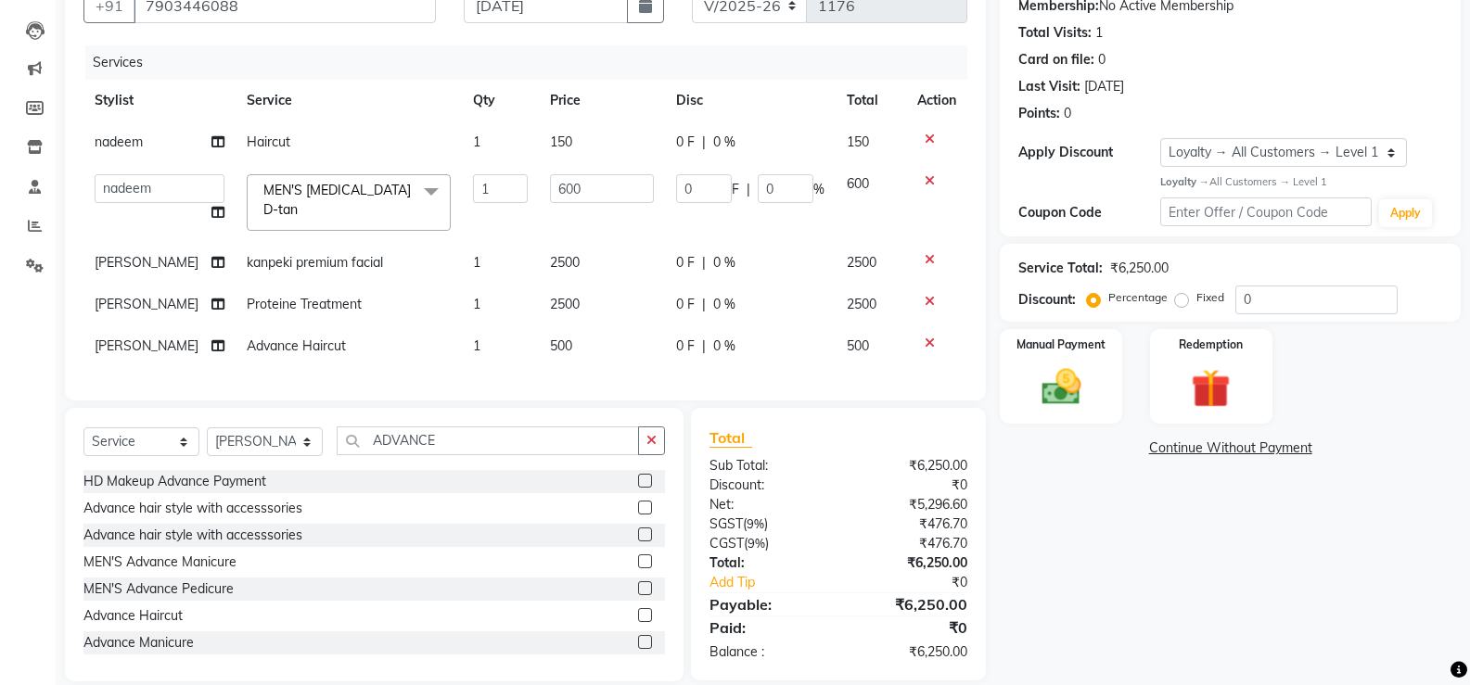
scroll to position [223, 0]
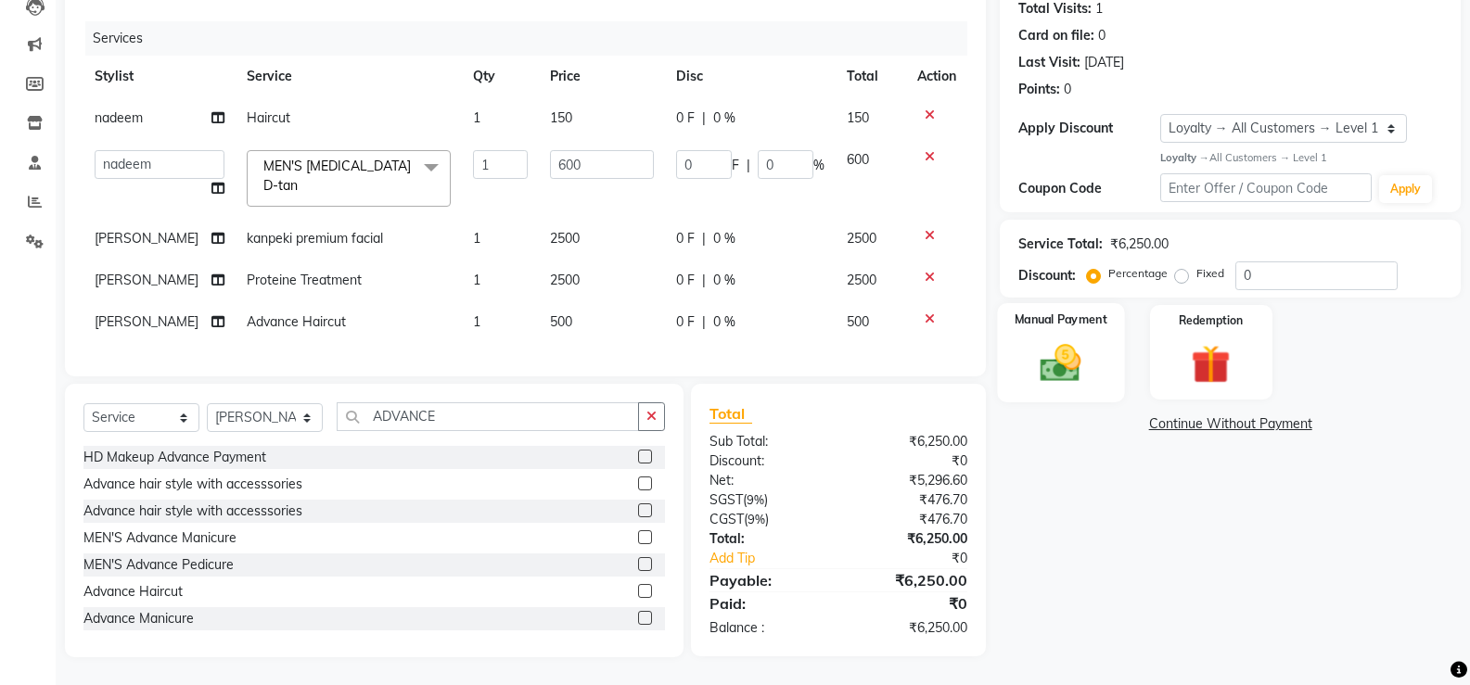
click at [1052, 356] on img at bounding box center [1060, 362] width 66 height 47
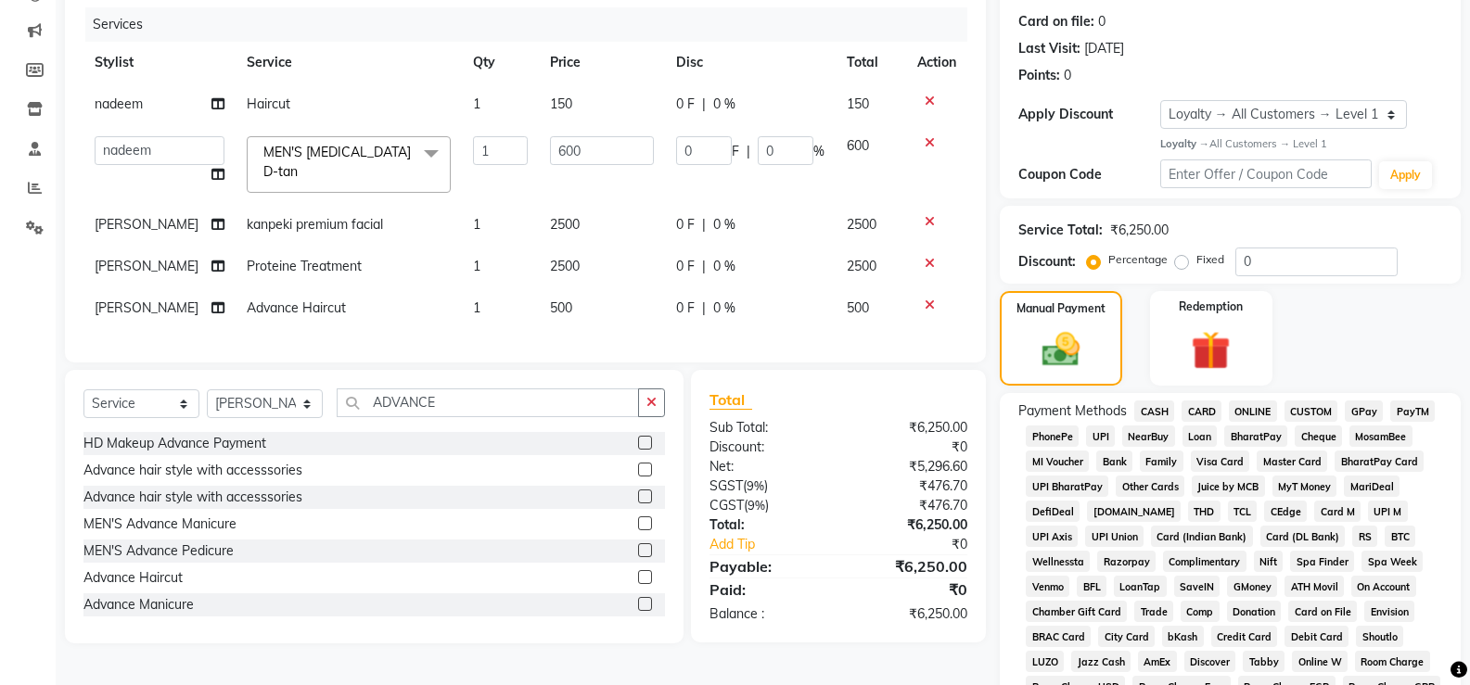
click at [1238, 414] on span "ONLINE" at bounding box center [1253, 411] width 48 height 21
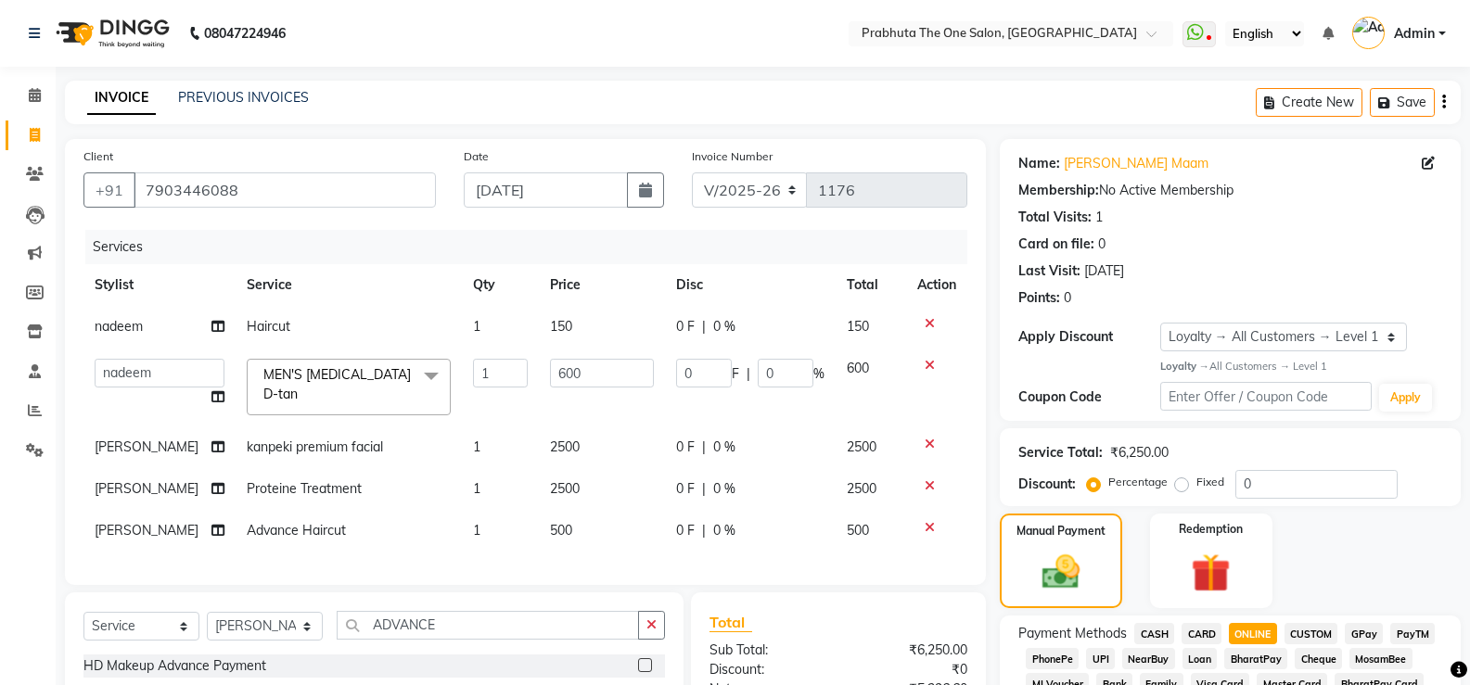
scroll to position [600, 0]
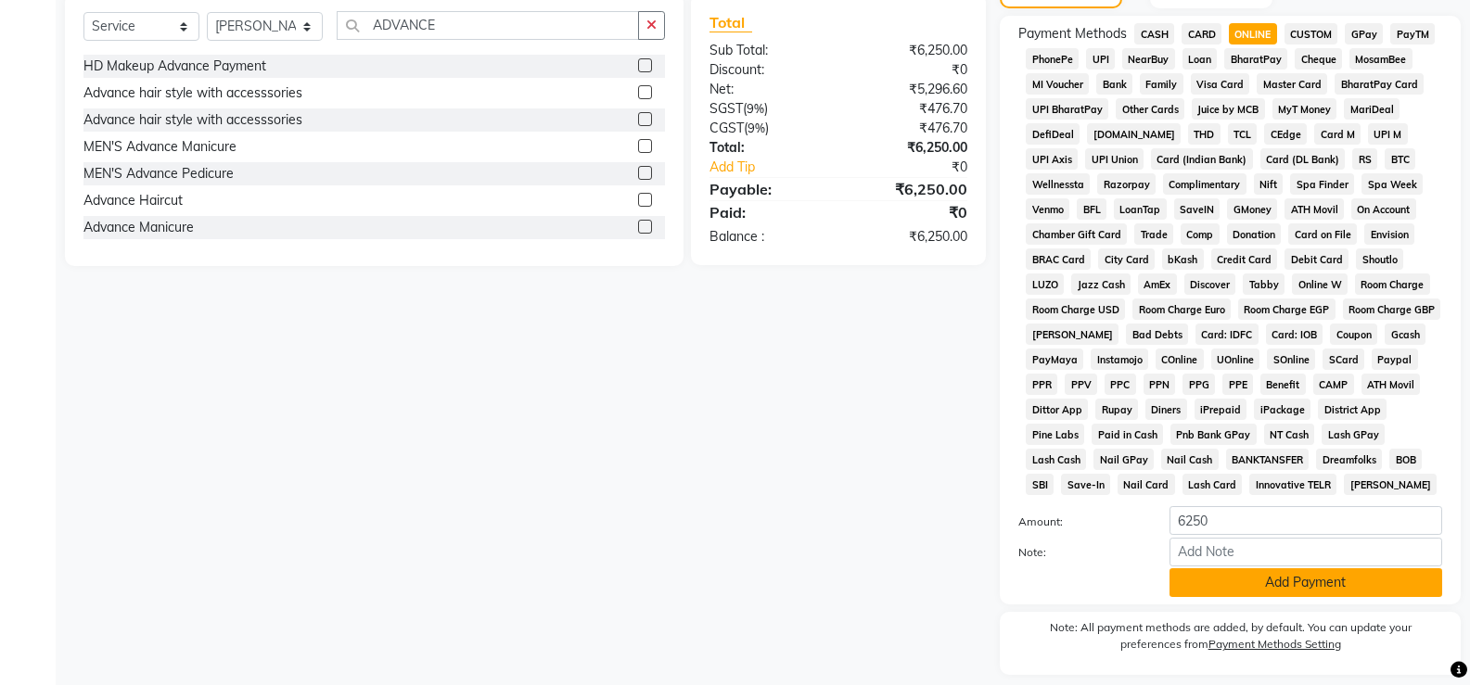
click at [1295, 588] on button "Add Payment" at bounding box center [1305, 582] width 273 height 29
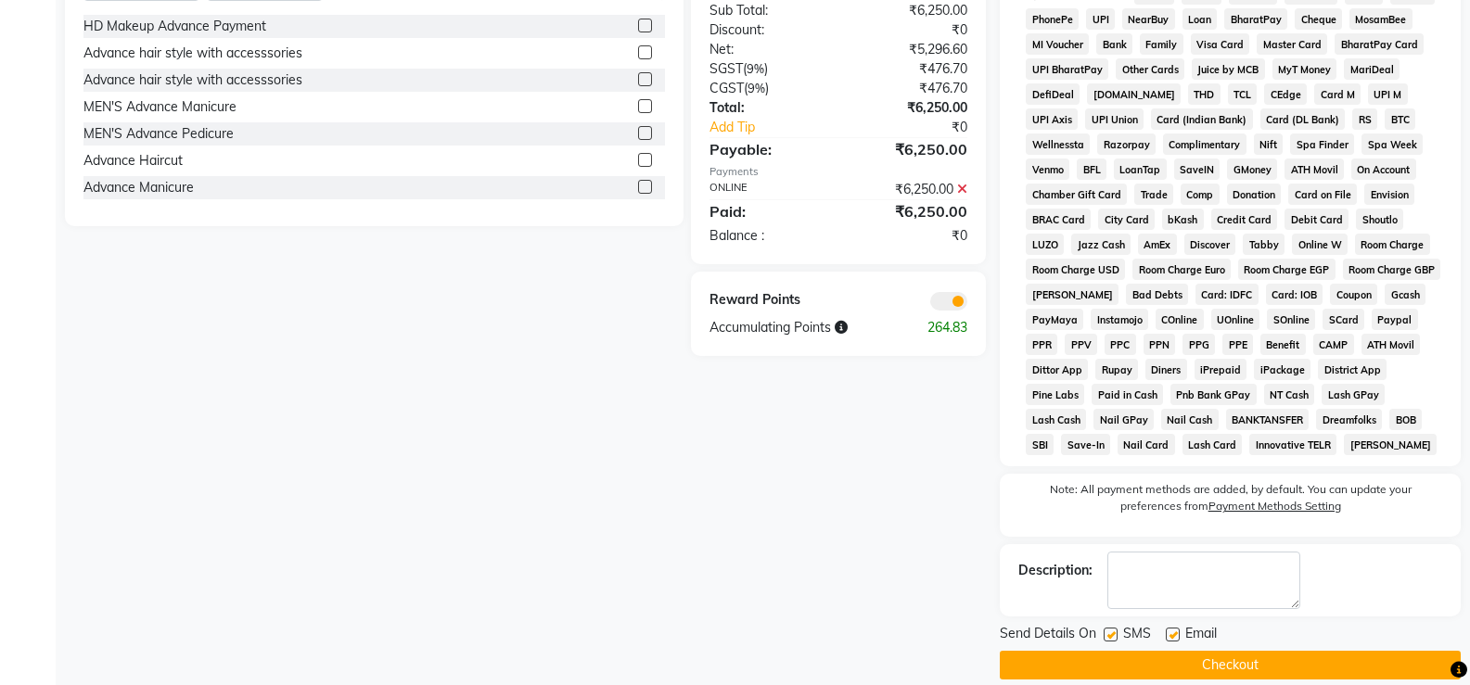
scroll to position [662, 0]
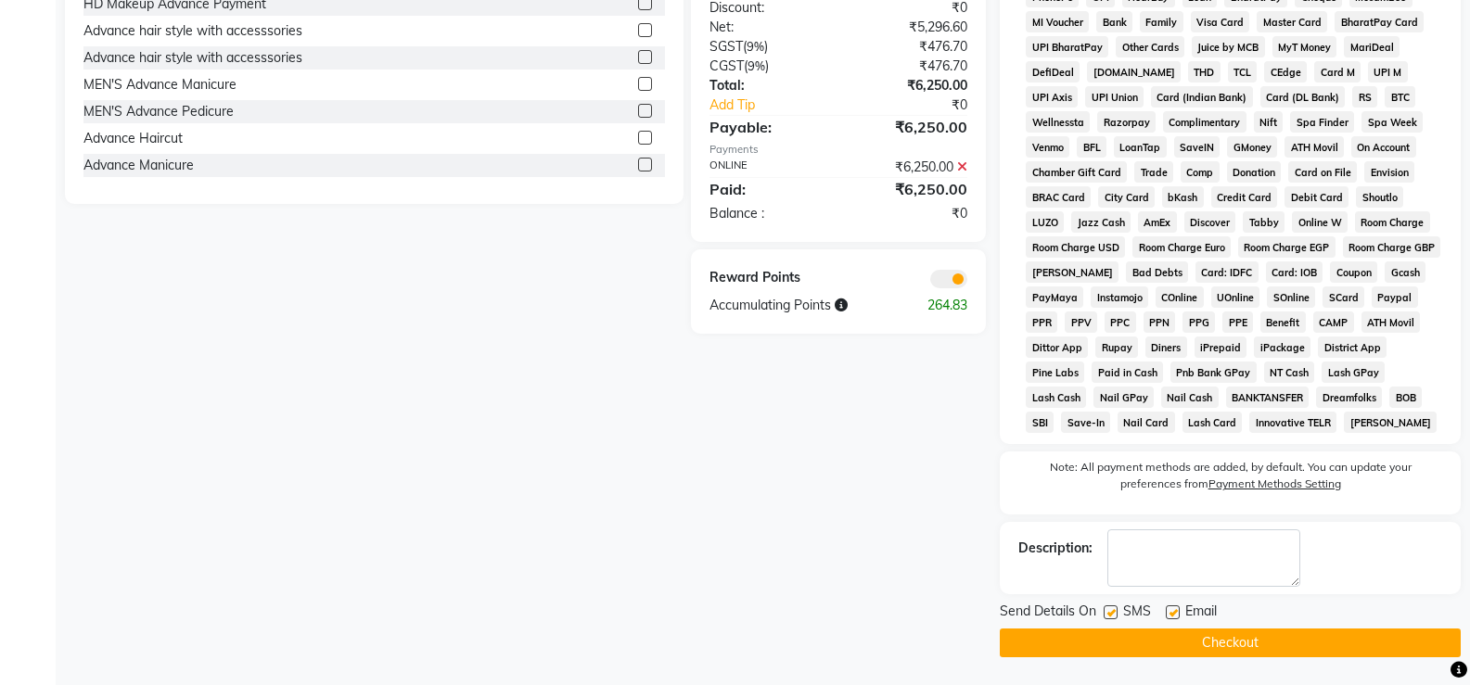
click at [1191, 651] on button "Checkout" at bounding box center [1230, 643] width 461 height 29
